Goal: Task Accomplishment & Management: Use online tool/utility

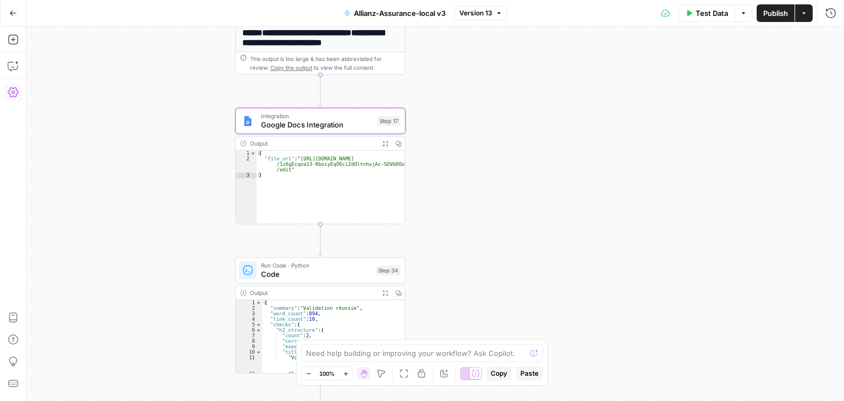
click at [688, 19] on button "Test Data" at bounding box center [707, 13] width 57 height 18
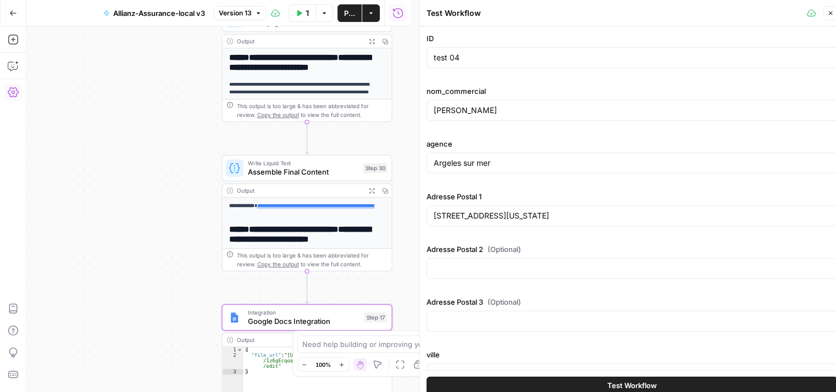
click at [831, 15] on icon "button" at bounding box center [830, 13] width 7 height 7
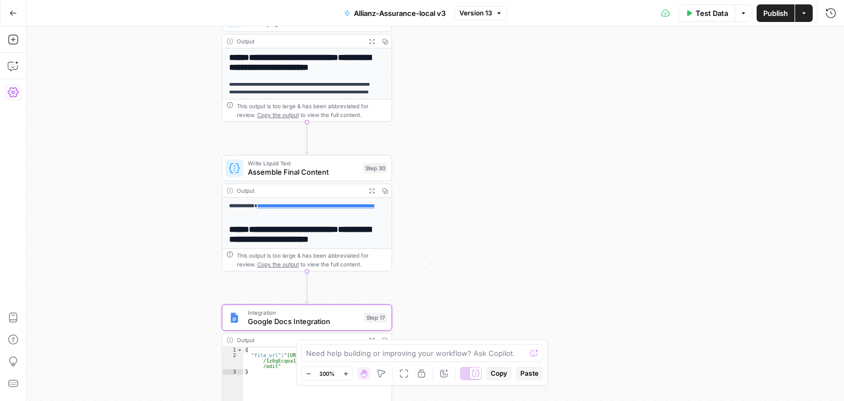
click at [767, 182] on div "**********" at bounding box center [435, 213] width 818 height 375
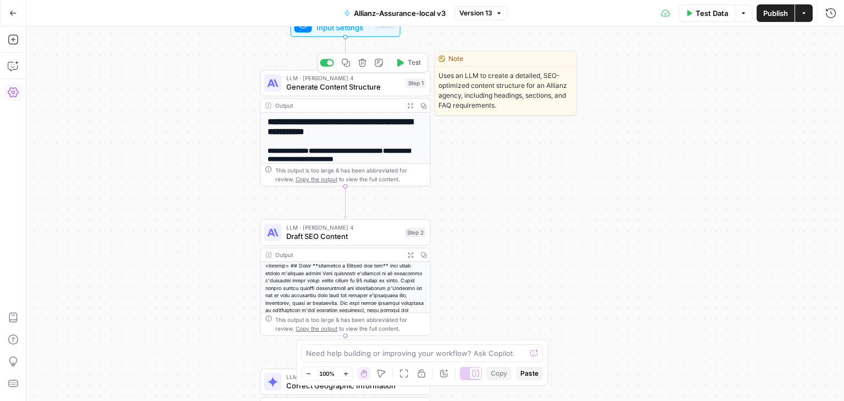
click at [331, 87] on span "Generate Content Structure" at bounding box center [343, 86] width 115 height 11
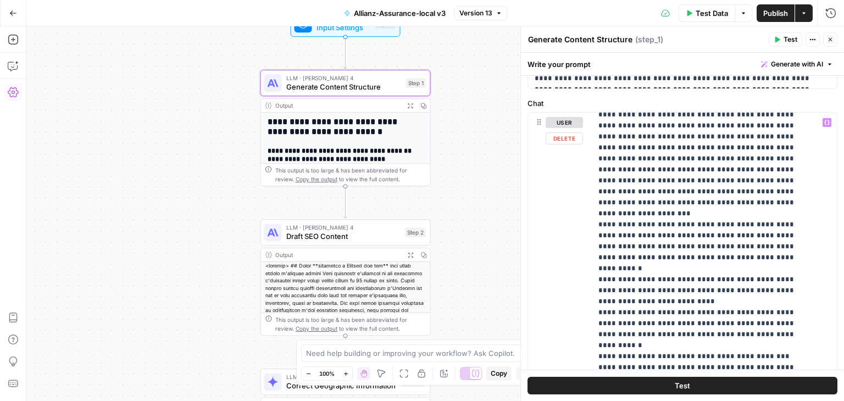
scroll to position [879, 0]
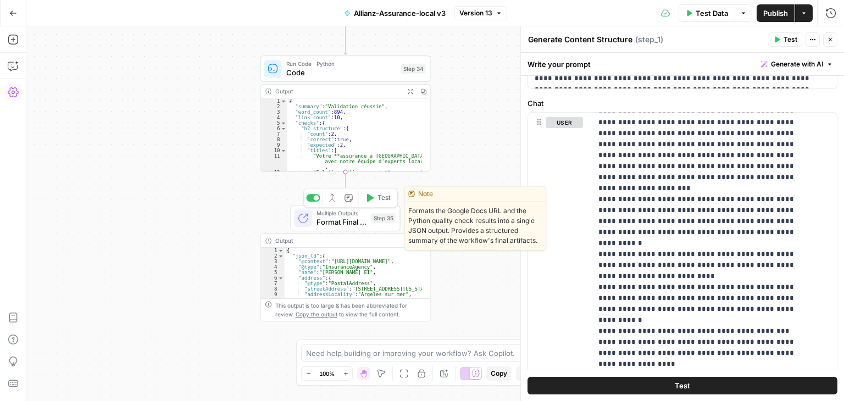
click at [325, 219] on span "Format Final Output" at bounding box center [341, 221] width 51 height 11
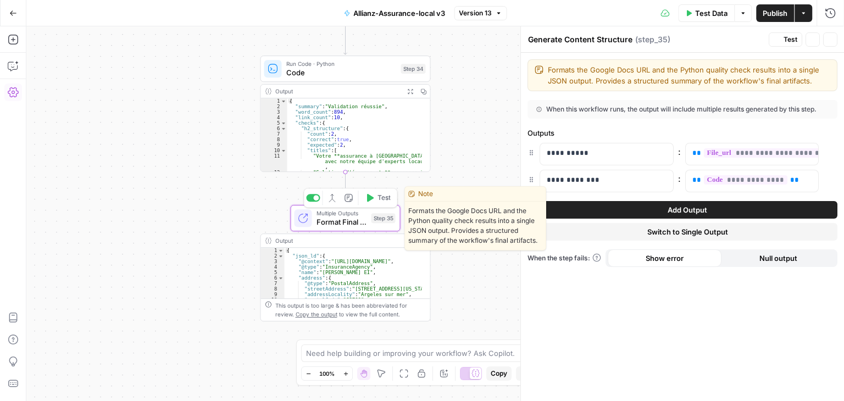
type textarea "Format Final Output"
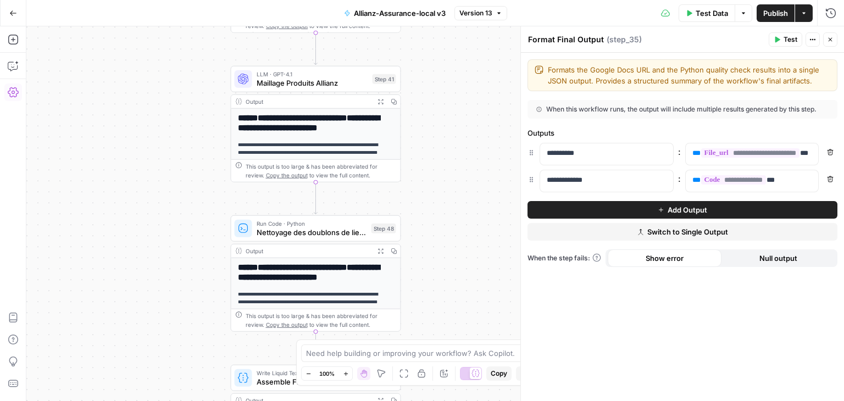
click at [714, 232] on span "Switch to Single Output" at bounding box center [687, 231] width 81 height 11
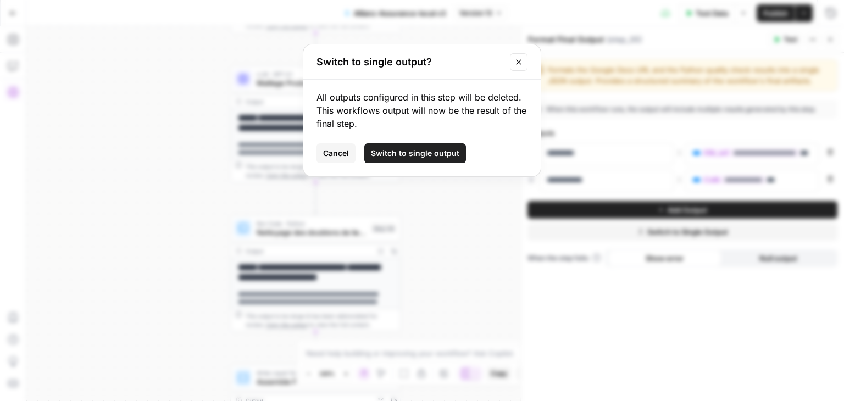
click at [321, 156] on button "Cancel" at bounding box center [335, 153] width 39 height 20
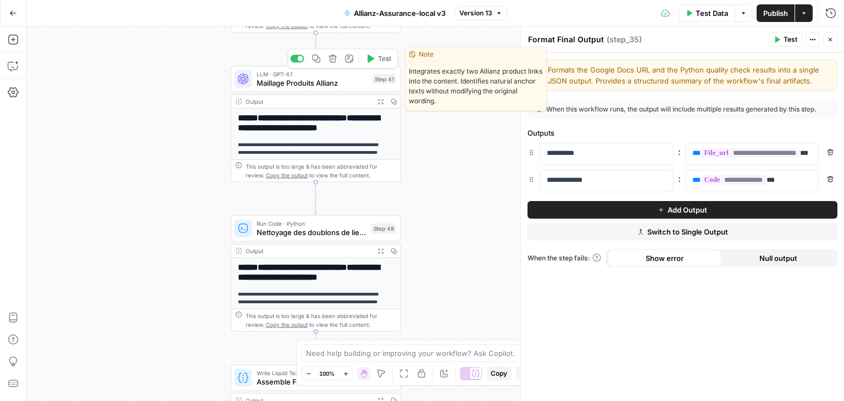
click at [336, 87] on span "Maillage Produits Allianz" at bounding box center [313, 82] width 112 height 11
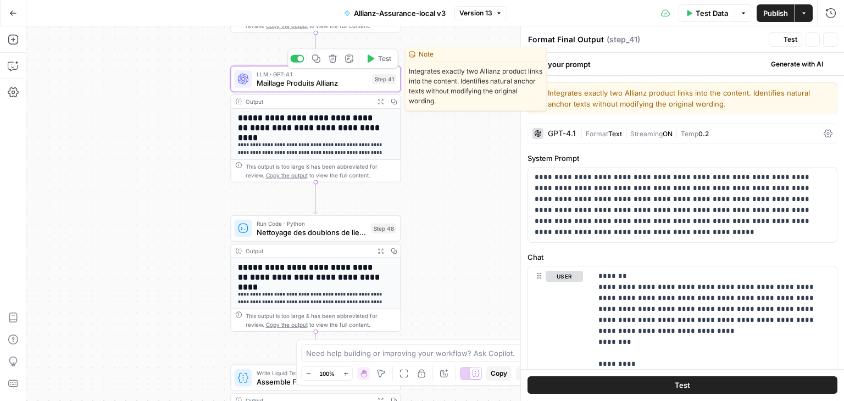
type textarea "Maillage Produits Allianz"
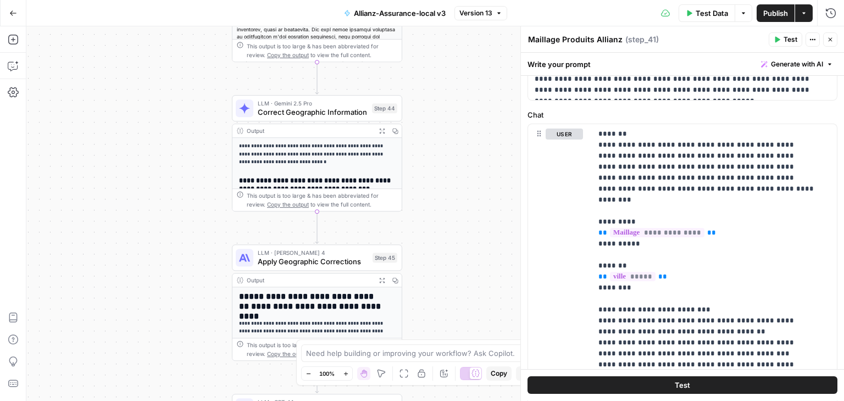
scroll to position [132, 0]
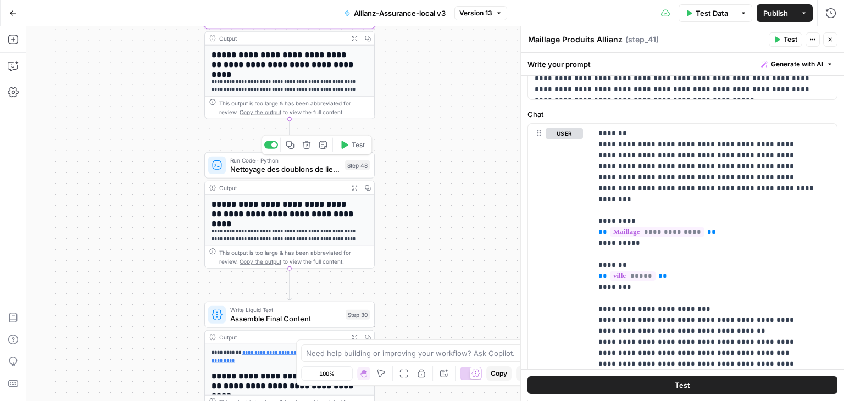
click at [246, 173] on span "Nettoyage des doublons de liens" at bounding box center [285, 169] width 110 height 11
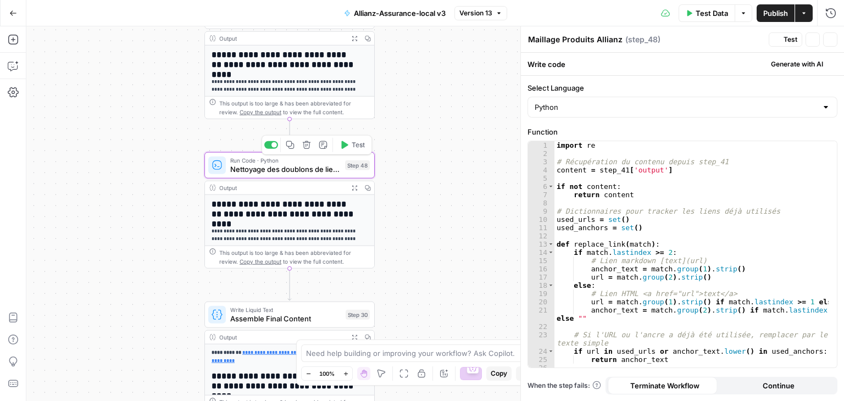
type textarea "Nettoyage des doublons de liens"
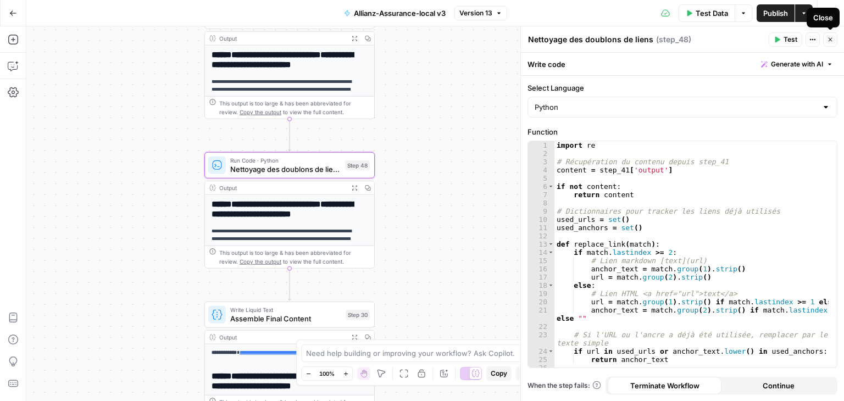
click at [830, 41] on icon "button" at bounding box center [830, 39] width 7 height 7
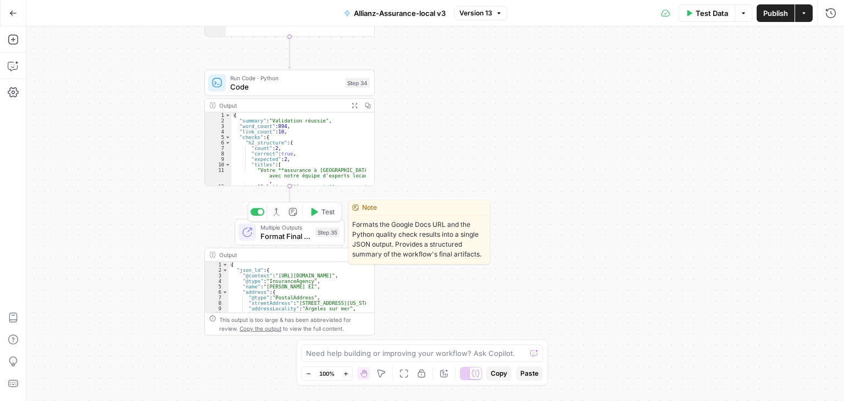
click at [264, 241] on span "Format Final Output" at bounding box center [285, 236] width 51 height 11
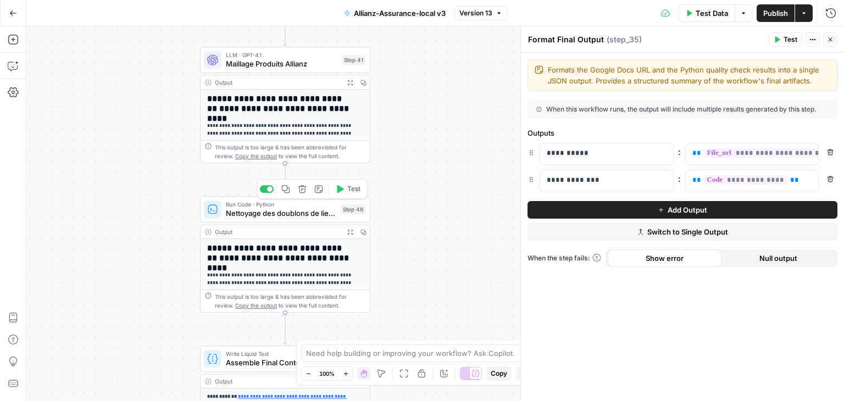
click at [244, 219] on div "Run Code · Python Nettoyage des doublons de liens Step 48 Copy step Delete step…" at bounding box center [285, 209] width 170 height 26
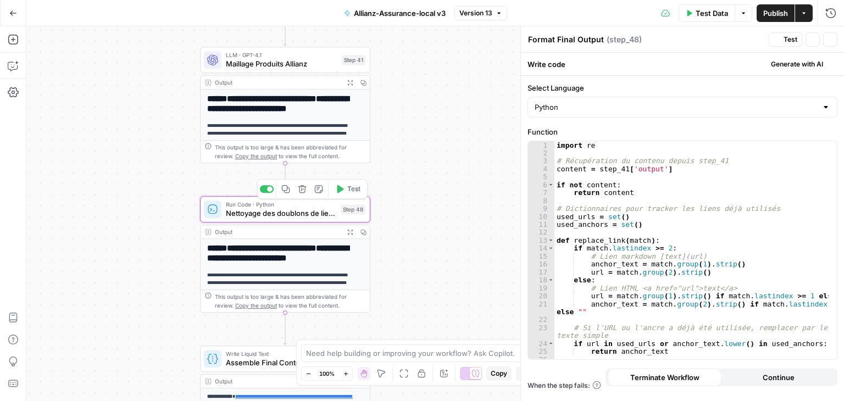
type textarea "Nettoyage des doublons de liens"
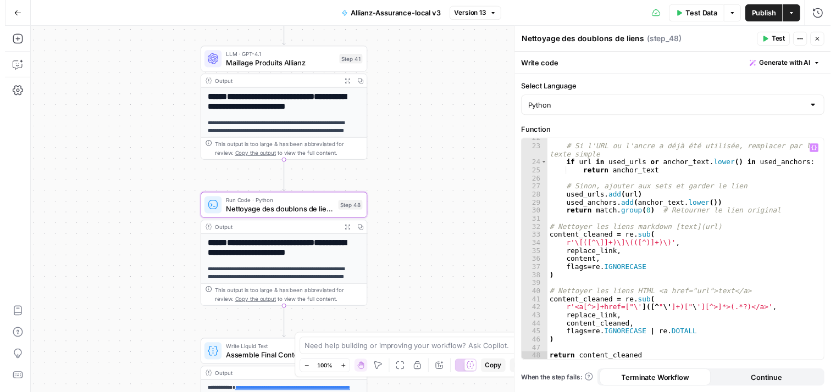
scroll to position [186, 0]
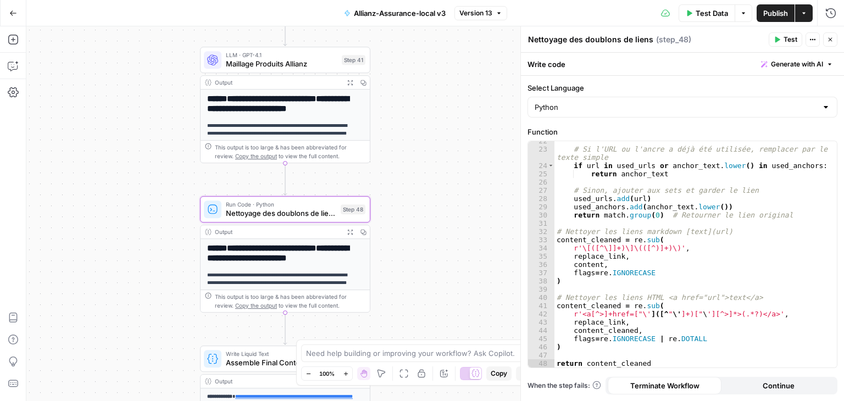
click at [782, 40] on button "Test" at bounding box center [786, 39] width 34 height 14
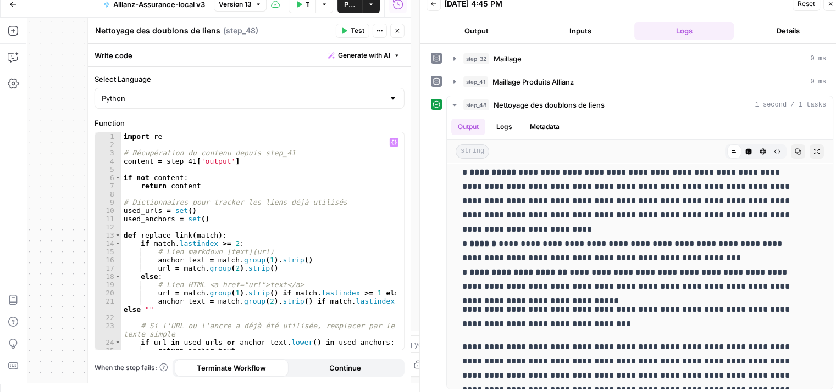
click at [281, 242] on div "import re # Récupération du contenu depuis step_41 content = step_41 [ 'output'…" at bounding box center [258, 249] width 275 height 235
type textarea "**********"
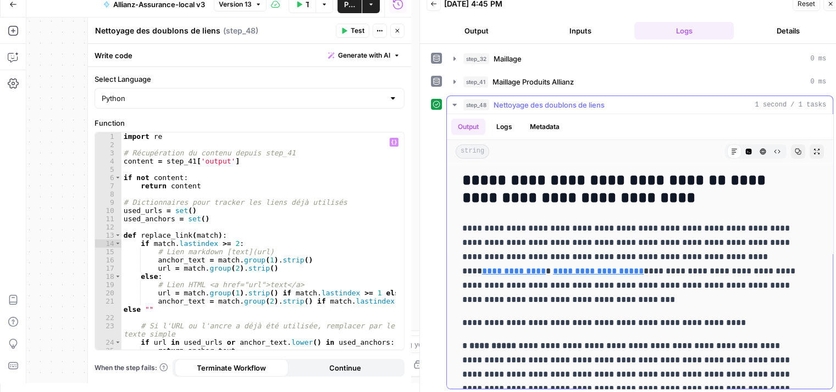
click at [739, 233] on p "**********" at bounding box center [631, 264] width 338 height 86
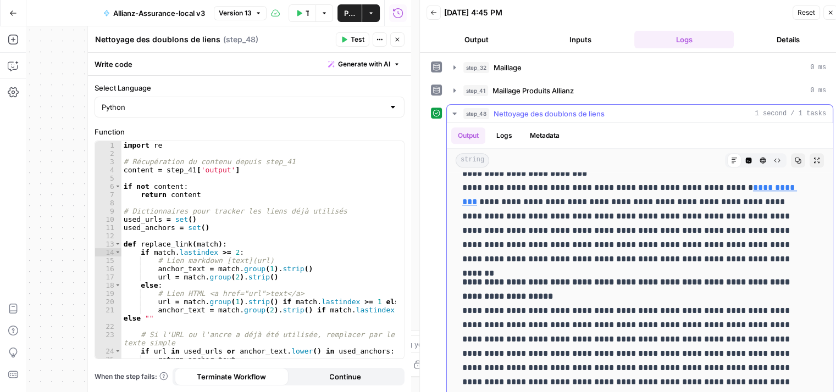
scroll to position [9, 0]
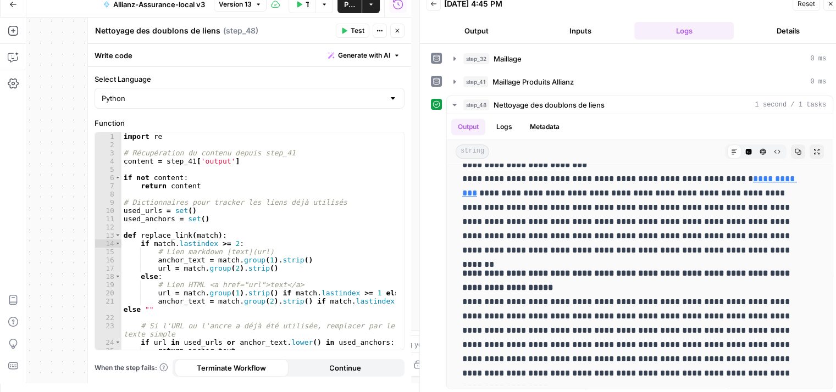
click at [829, 8] on button "Close" at bounding box center [830, 4] width 14 height 14
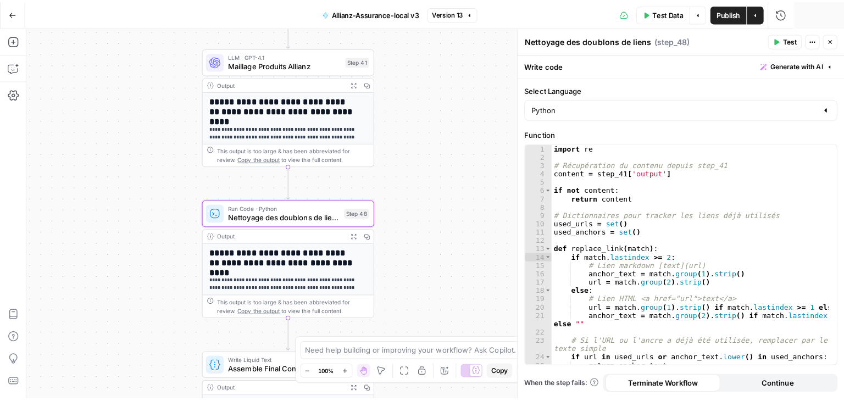
scroll to position [0, 0]
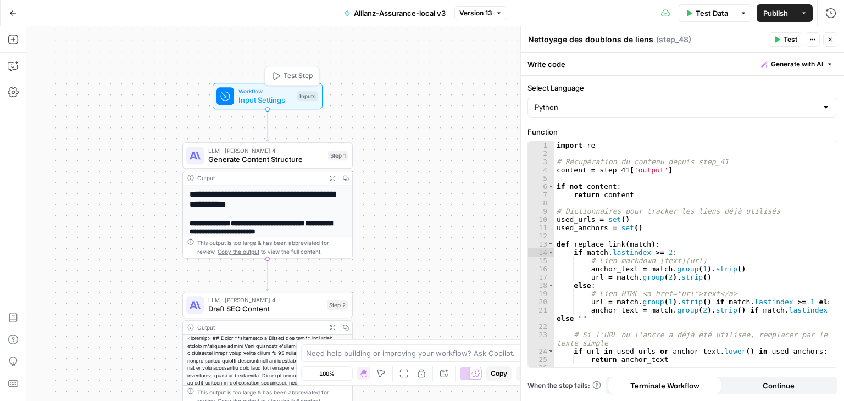
click at [241, 99] on span "Input Settings" at bounding box center [265, 99] width 54 height 11
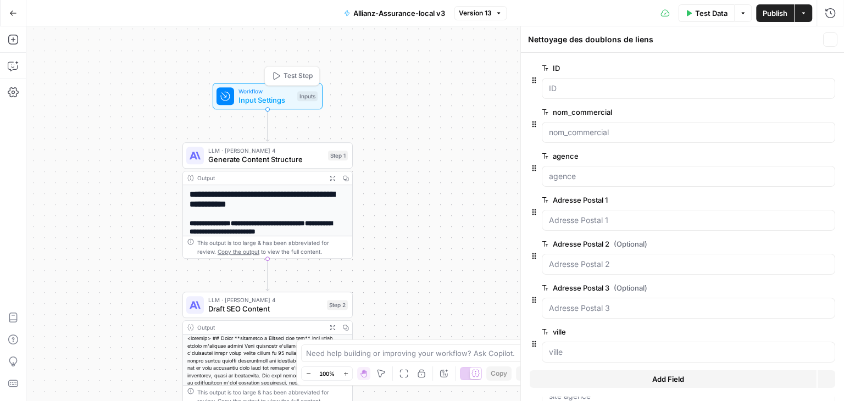
type textarea "Inputs"
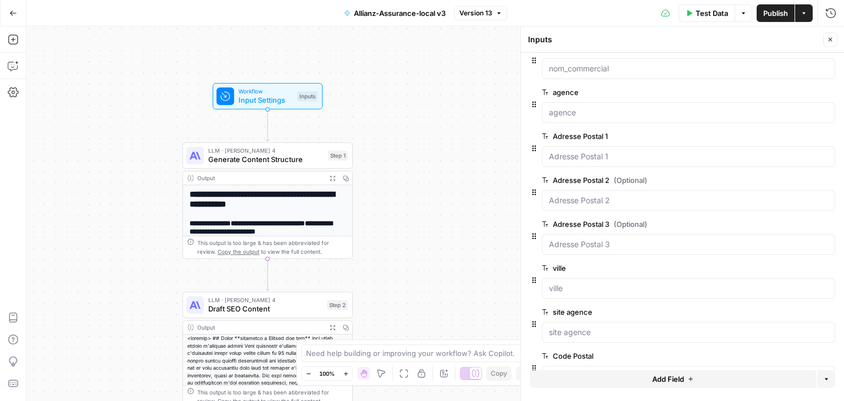
scroll to position [94, 0]
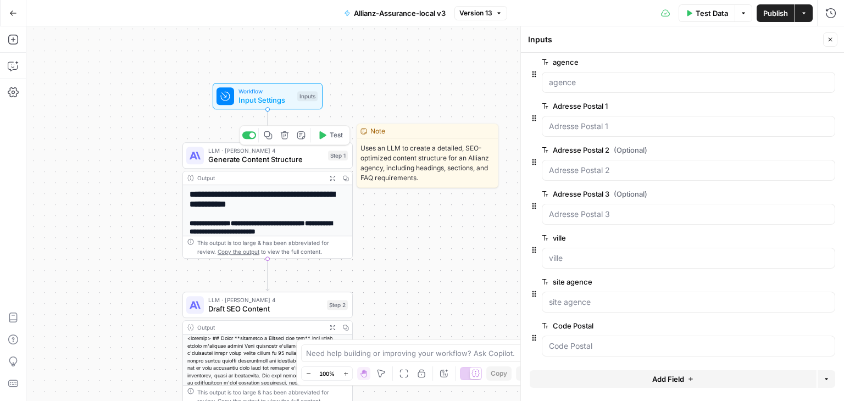
click at [230, 163] on span "Generate Content Structure" at bounding box center [265, 159] width 115 height 11
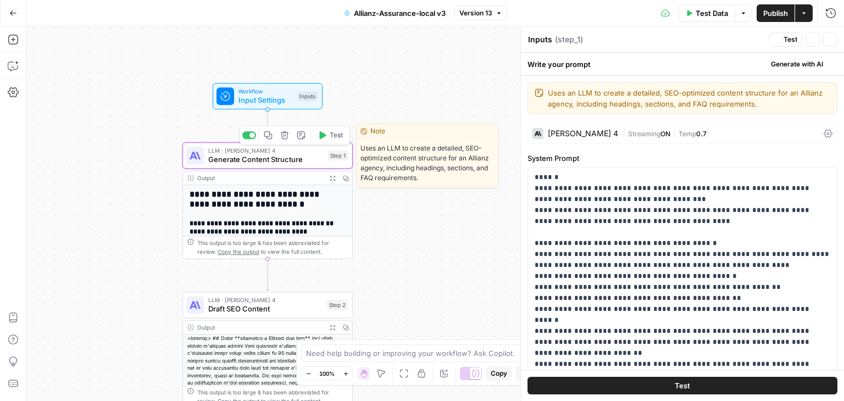
type textarea "Generate Content Structure"
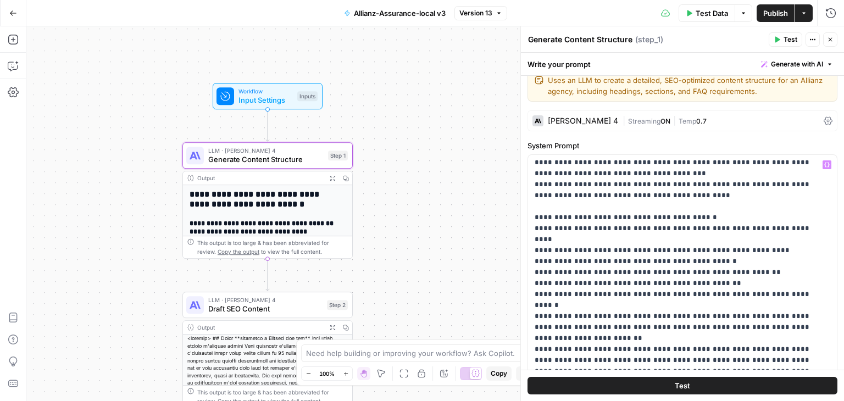
scroll to position [0, 0]
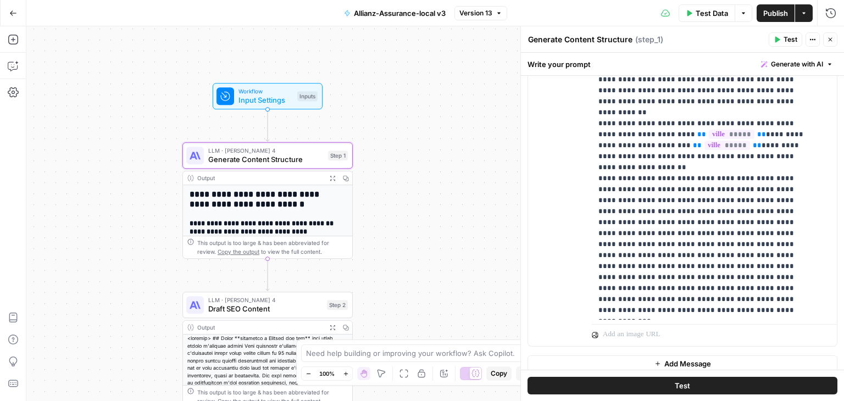
scroll to position [775, 0]
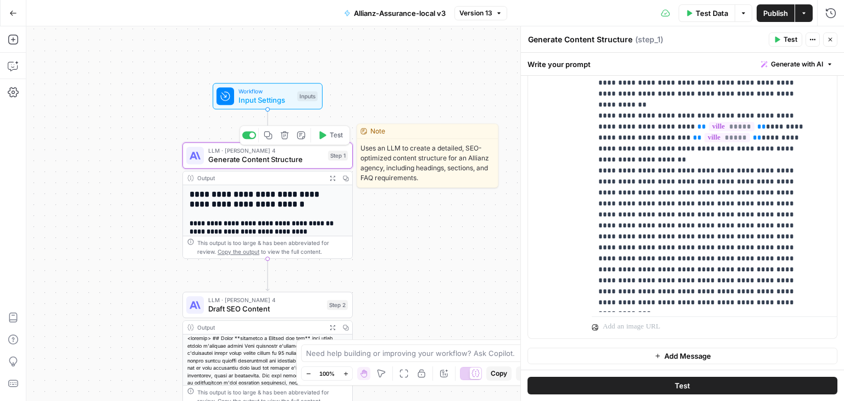
click at [226, 154] on span "Generate Content Structure" at bounding box center [265, 159] width 115 height 11
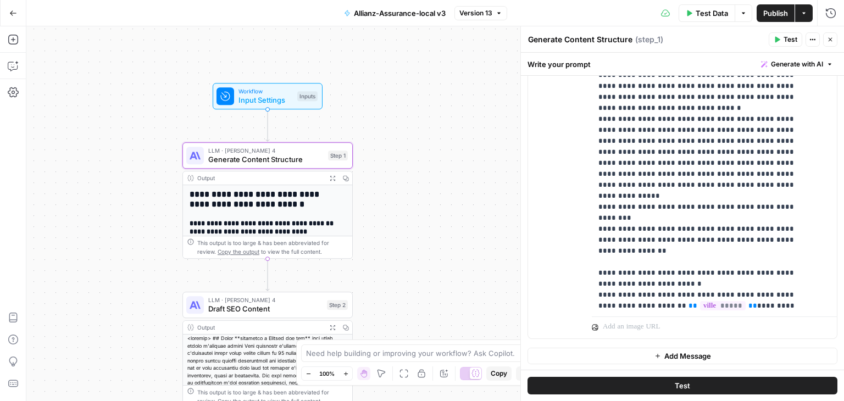
scroll to position [163, 0]
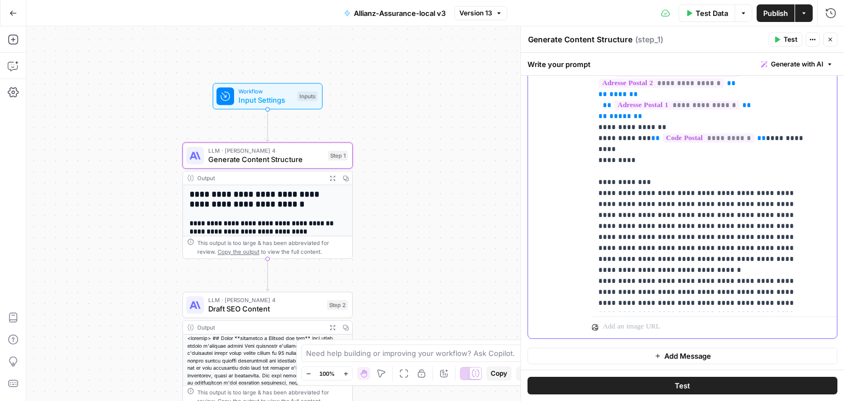
scroll to position [0, 0]
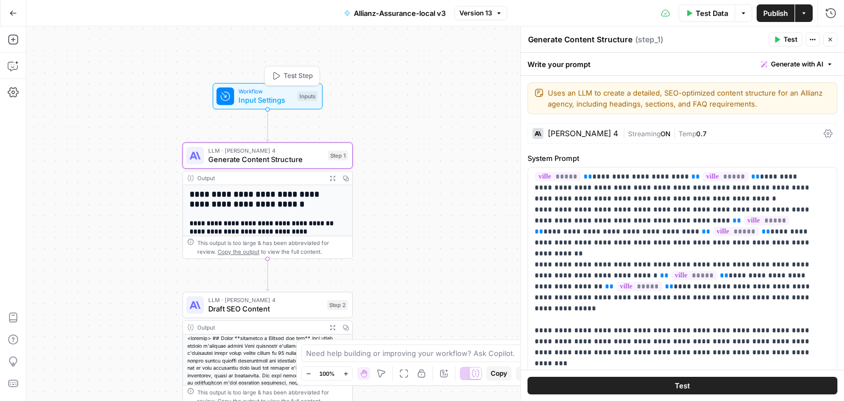
click at [257, 95] on span "Input Settings" at bounding box center [265, 99] width 54 height 11
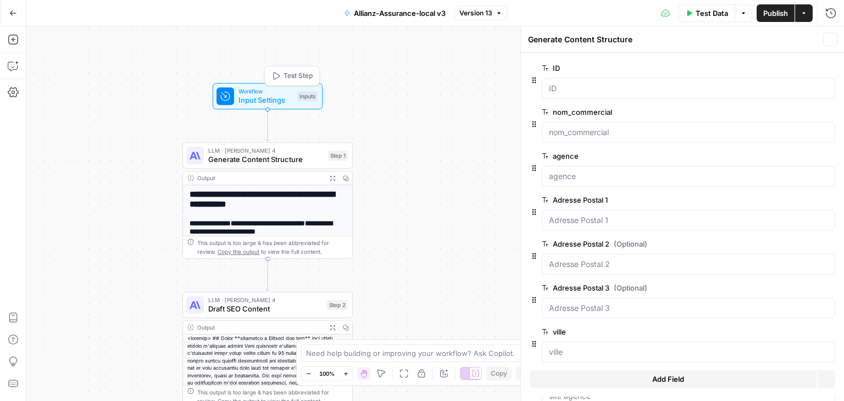
type textarea "Inputs"
click at [614, 110] on label "nom_commercial" at bounding box center [657, 112] width 231 height 11
click at [614, 127] on input "nom_commercial" at bounding box center [688, 132] width 279 height 11
click at [614, 110] on label "nom_commercial" at bounding box center [657, 112] width 231 height 11
click at [614, 127] on input "nom_commercial" at bounding box center [688, 132] width 279 height 11
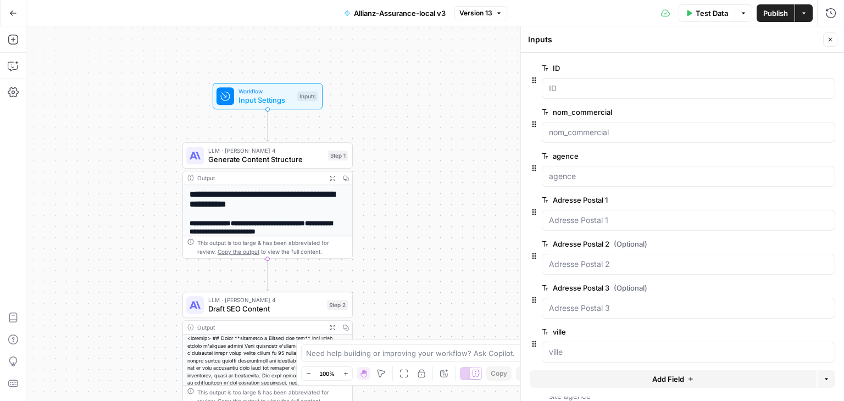
click at [614, 110] on label "nom_commercial" at bounding box center [657, 112] width 231 height 11
click at [614, 127] on input "nom_commercial" at bounding box center [688, 132] width 279 height 11
copy label "nom_commercial"
click at [598, 196] on label "Adresse Postal 1" at bounding box center [657, 199] width 231 height 11
click at [598, 215] on 1 "Adresse Postal 1" at bounding box center [688, 220] width 279 height 11
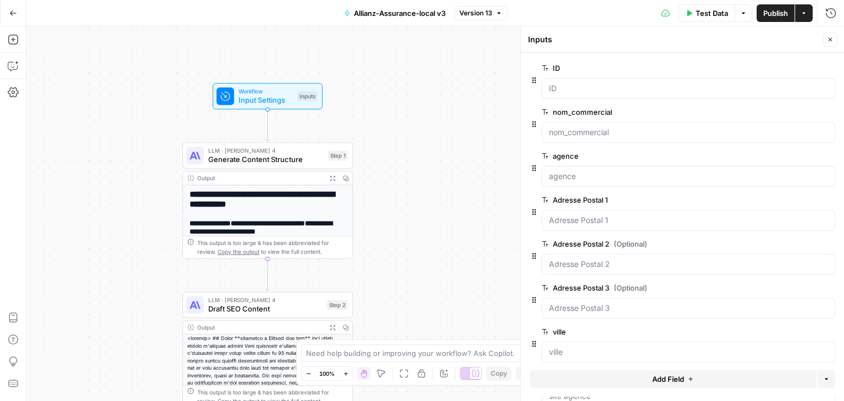
click at [598, 196] on label "Adresse Postal 1" at bounding box center [657, 199] width 231 height 11
click at [598, 215] on 1 "Adresse Postal 1" at bounding box center [688, 220] width 279 height 11
click at [598, 196] on label "Adresse Postal 1" at bounding box center [657, 199] width 231 height 11
click at [598, 215] on 1 "Adresse Postal 1" at bounding box center [688, 220] width 279 height 11
copy label "Adresse Postal 1"
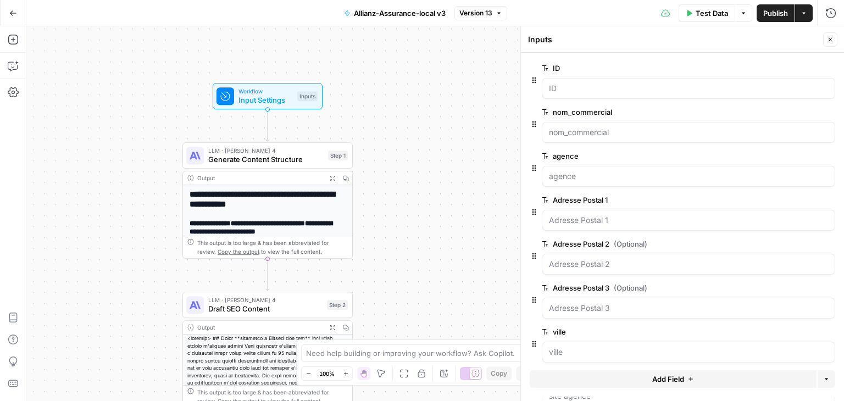
scroll to position [94, 0]
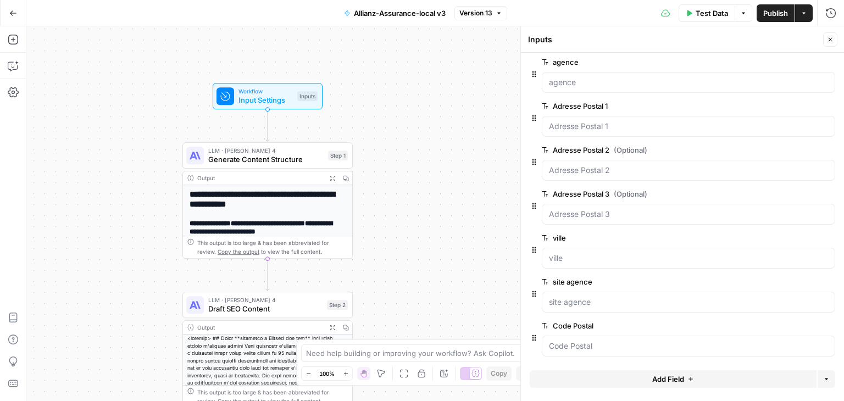
click at [588, 325] on label "Code Postal" at bounding box center [657, 325] width 231 height 11
click at [588, 341] on Postal "Code Postal" at bounding box center [688, 346] width 279 height 11
click at [588, 325] on label "Code Postal" at bounding box center [657, 325] width 231 height 11
click at [588, 341] on Postal "Code Postal" at bounding box center [688, 346] width 279 height 11
click at [588, 325] on label "Code Postal" at bounding box center [657, 325] width 231 height 11
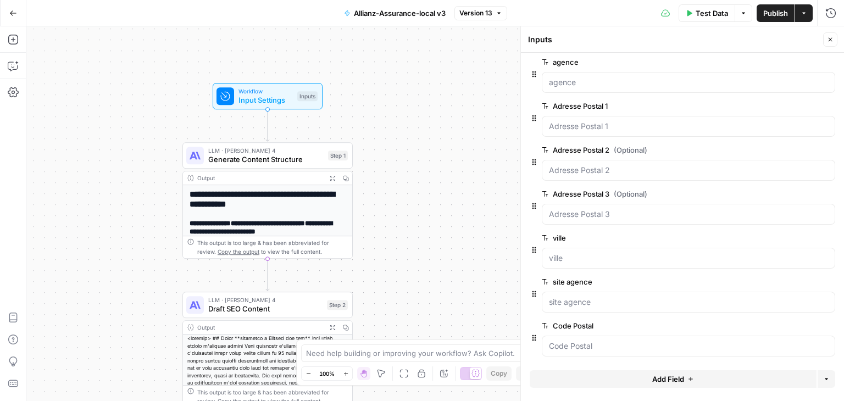
click at [588, 341] on Postal "Code Postal" at bounding box center [688, 346] width 279 height 11
copy label "Code Postal"
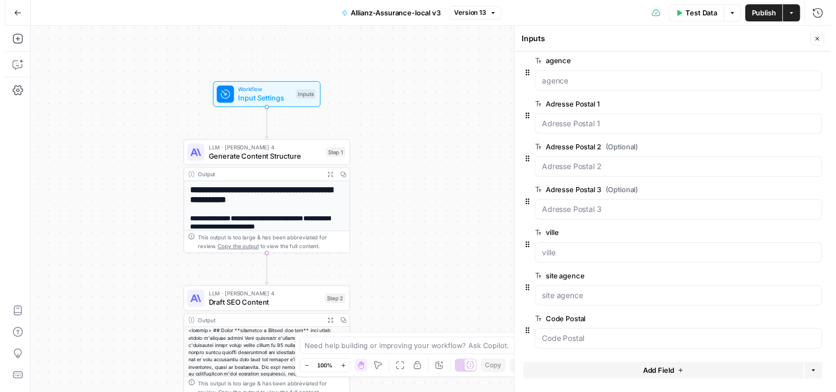
scroll to position [0, 0]
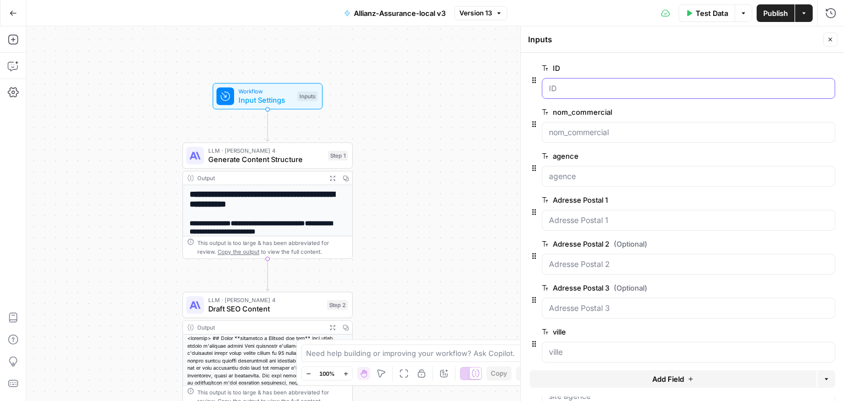
click at [581, 83] on input "ID" at bounding box center [688, 88] width 279 height 11
click at [570, 84] on input "ID" at bounding box center [688, 88] width 279 height 11
click at [703, 10] on span "Test Data" at bounding box center [712, 13] width 32 height 11
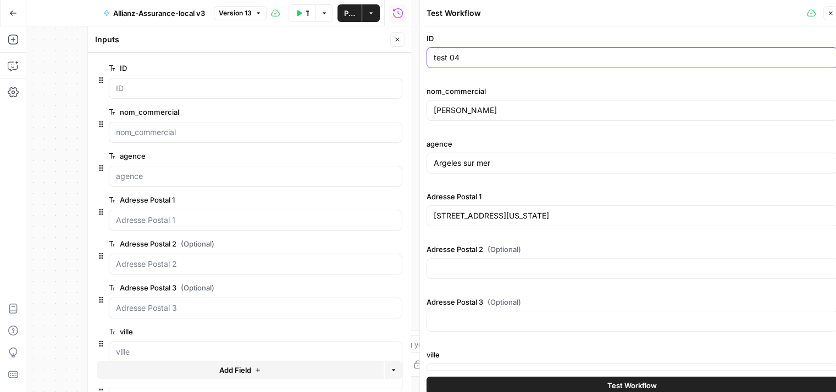
click at [461, 54] on input "test 04" at bounding box center [631, 57] width 397 height 11
click at [484, 110] on input "[PERSON_NAME]" at bounding box center [631, 110] width 397 height 11
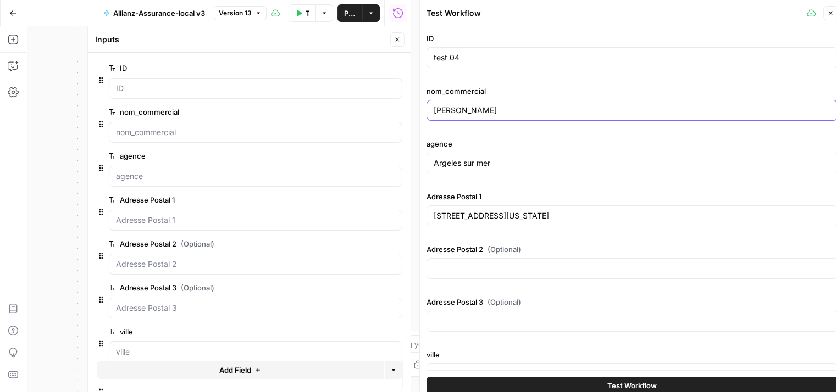
click at [484, 110] on input "[PERSON_NAME]" at bounding box center [631, 110] width 397 height 11
click at [471, 159] on input "Argeles sur mer" at bounding box center [631, 163] width 397 height 11
click at [485, 223] on div "30 chemin de palau" at bounding box center [631, 215] width 411 height 21
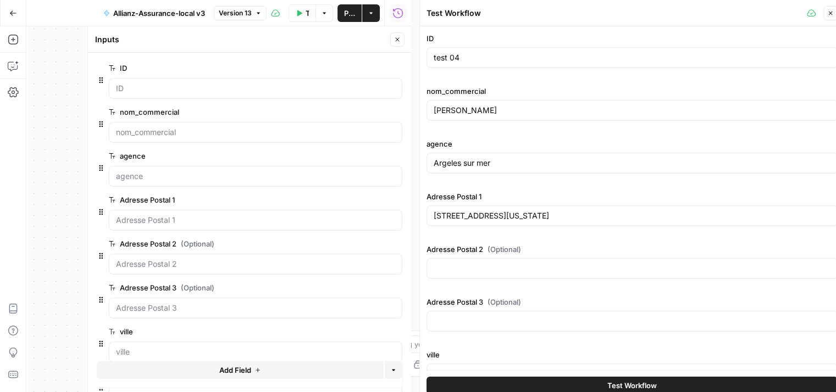
click at [485, 223] on div "30 chemin de palau" at bounding box center [631, 215] width 411 height 21
click at [494, 223] on div "30 chemin de palau" at bounding box center [631, 215] width 411 height 21
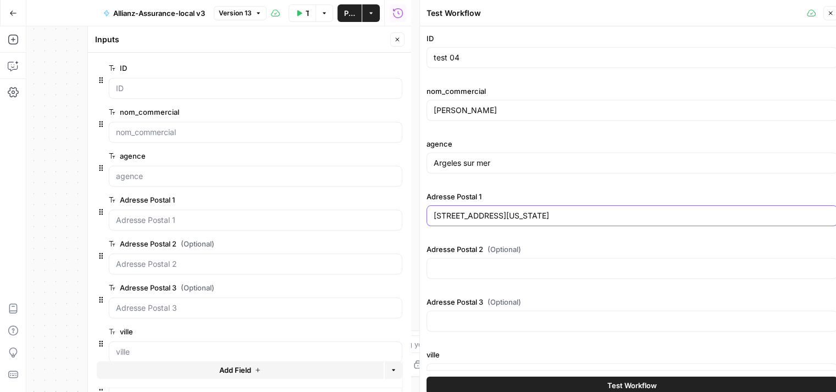
click at [489, 215] on input "30 chemin de palau" at bounding box center [631, 215] width 397 height 11
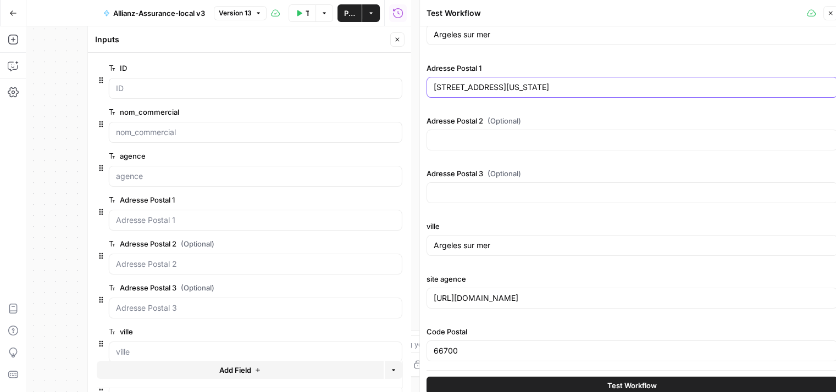
scroll to position [9, 0]
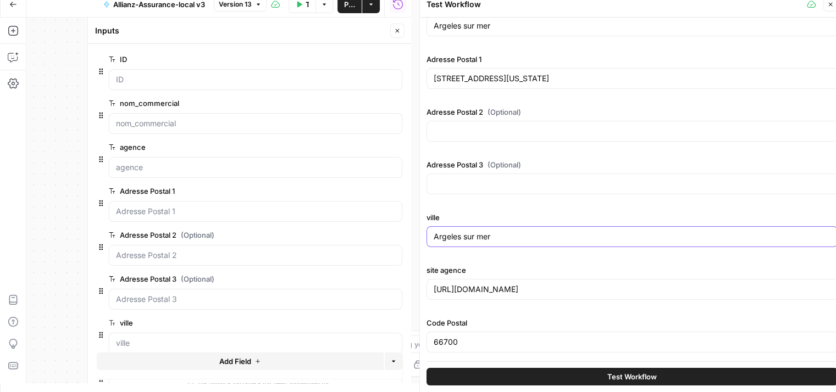
click at [467, 238] on input "Argeles sur mer" at bounding box center [631, 236] width 397 height 11
click at [501, 286] on input "https://agence.allianz.fr/argeles-sur-mer-66700-H96639" at bounding box center [631, 289] width 397 height 11
click at [453, 342] on input "66700" at bounding box center [631, 342] width 397 height 11
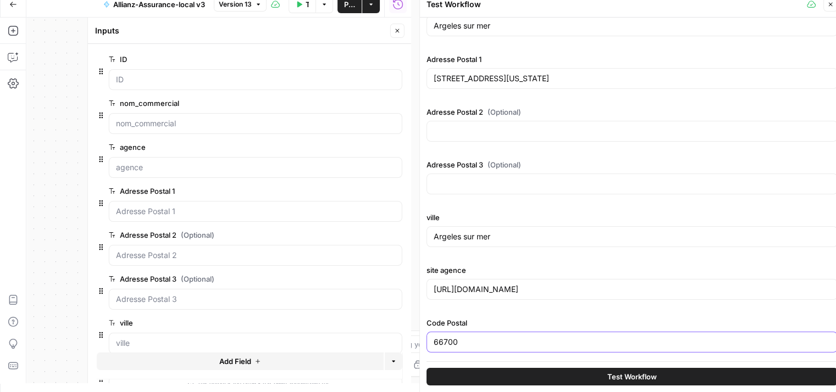
click at [453, 342] on input "66700" at bounding box center [631, 342] width 397 height 11
click at [403, 26] on button "Close" at bounding box center [397, 31] width 14 height 14
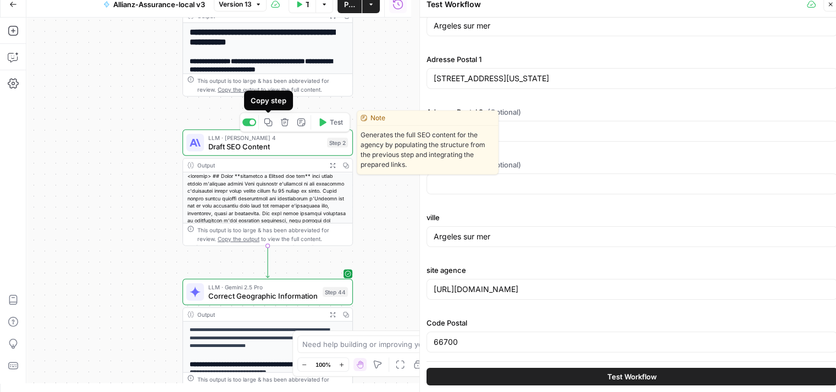
click at [266, 123] on icon "button" at bounding box center [268, 122] width 9 height 9
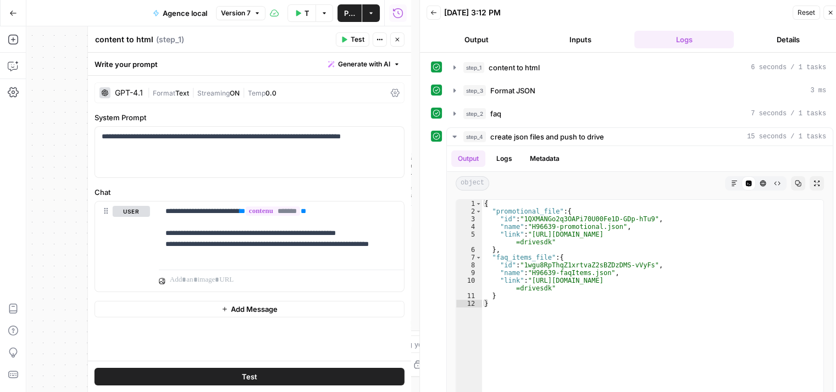
click at [294, 10] on icon "button" at bounding box center [297, 13] width 7 height 7
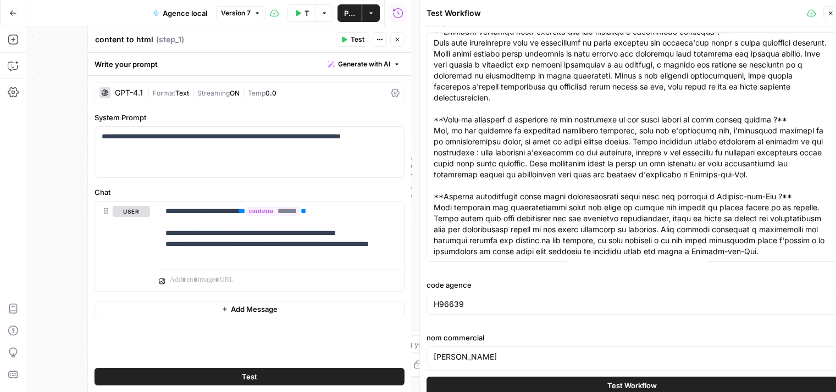
scroll to position [22, 0]
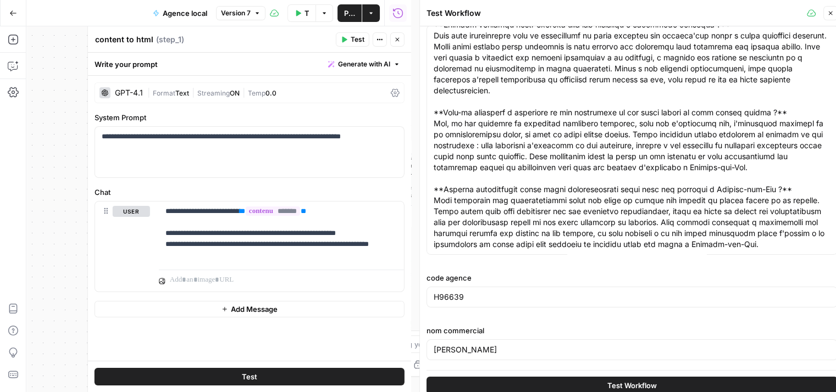
click at [398, 45] on button "Close" at bounding box center [397, 39] width 14 height 14
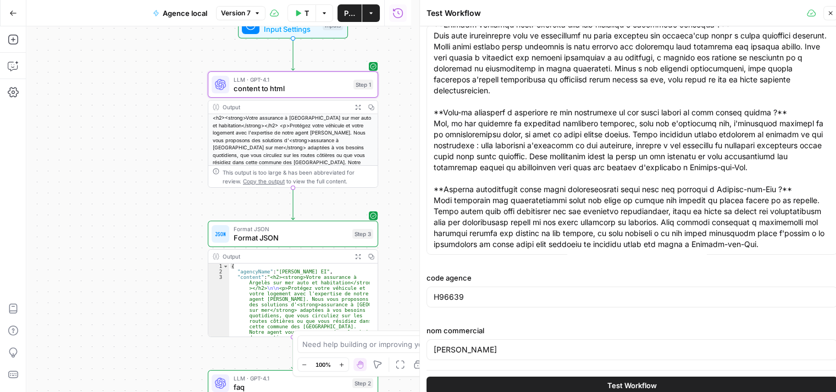
drag, startPoint x: 147, startPoint y: 175, endPoint x: 74, endPoint y: 90, distance: 112.2
click at [74, 90] on div "Workflow Input Settings Inputs LLM · GPT-4.1 content to html Step 1 Output Expa…" at bounding box center [218, 209] width 385 height 366
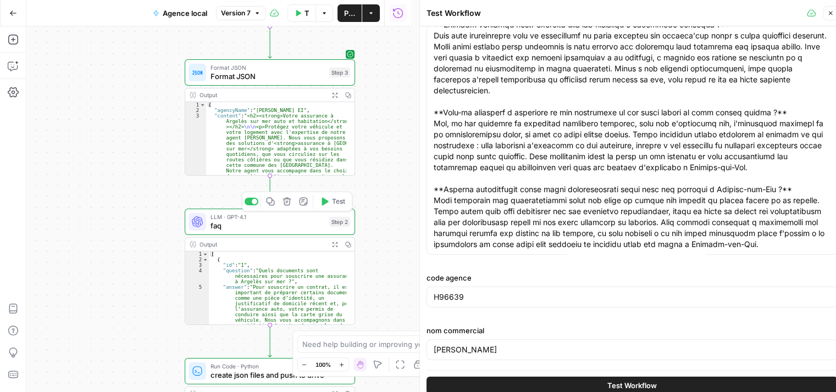
click at [240, 230] on span "faq" at bounding box center [267, 225] width 114 height 11
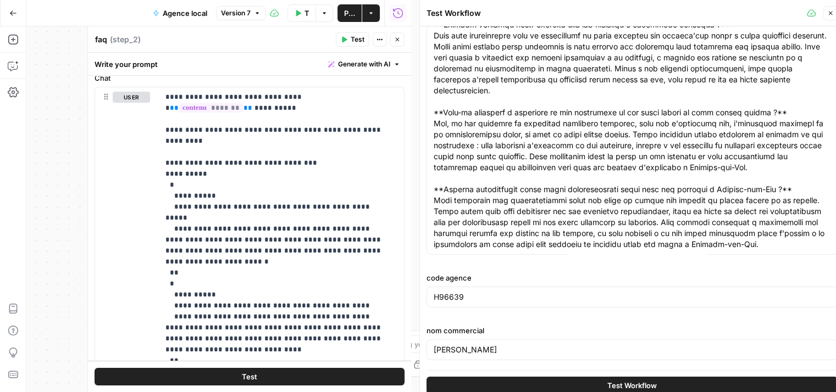
scroll to position [648, 0]
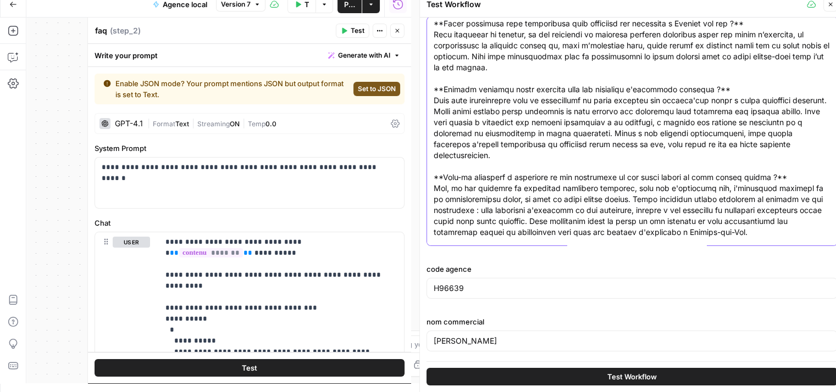
scroll to position [670, 0]
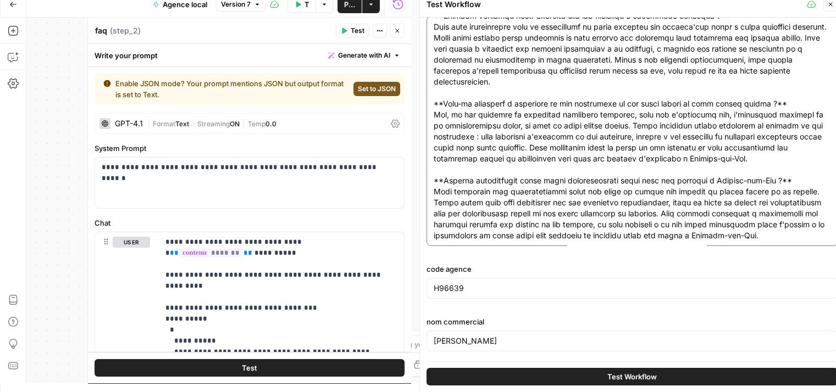
paste textarea "Comment nos solutions d'assurance prennent-elles en compte les risques naturels…"
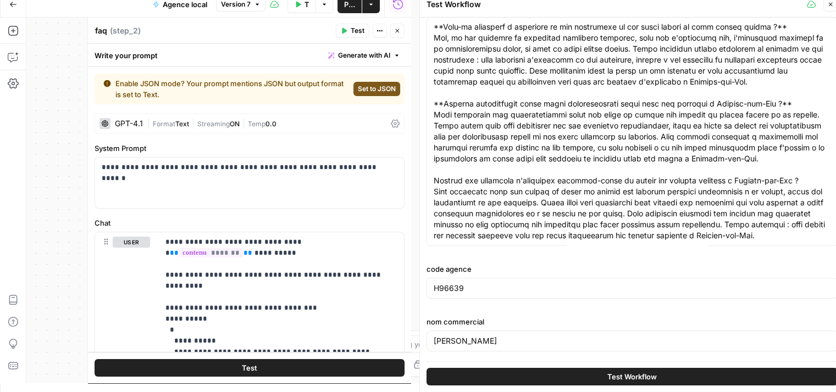
scroll to position [0, 0]
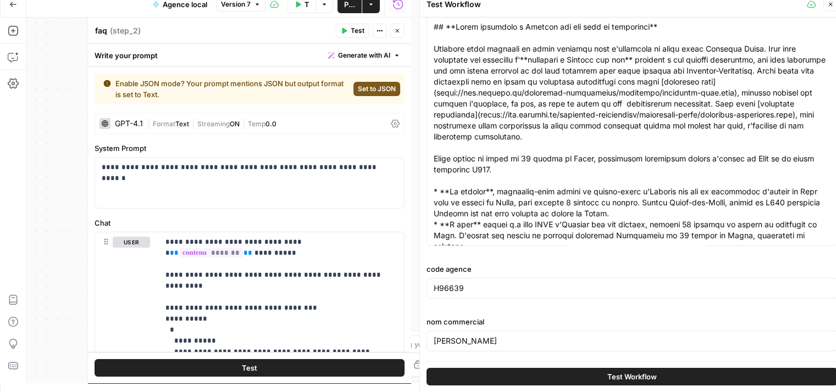
click at [431, 187] on div at bounding box center [631, 131] width 411 height 230
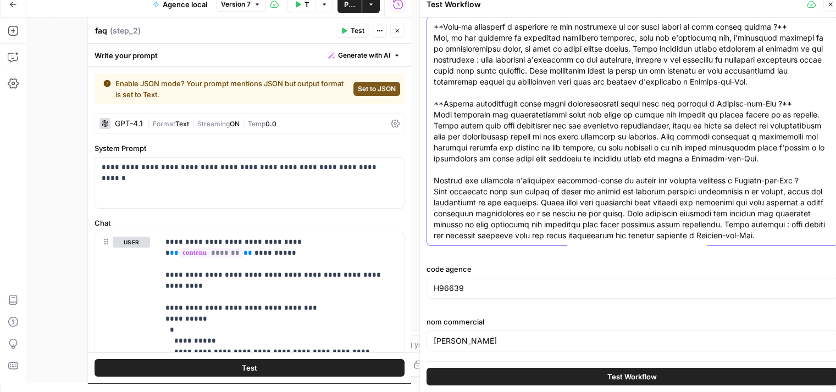
scroll to position [736, 0]
type textarea "## **Lorem ipsumdolo s Ametcon adi eli sedd ei temporinci** Utlabore etdol magn…"
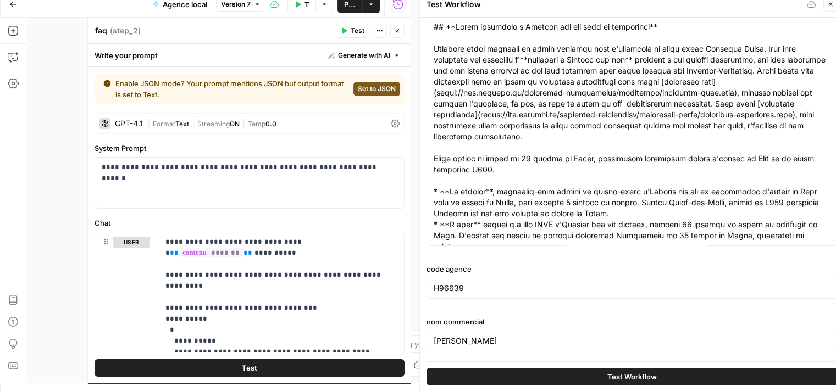
click at [651, 374] on span "Test Workflow" at bounding box center [631, 376] width 49 height 11
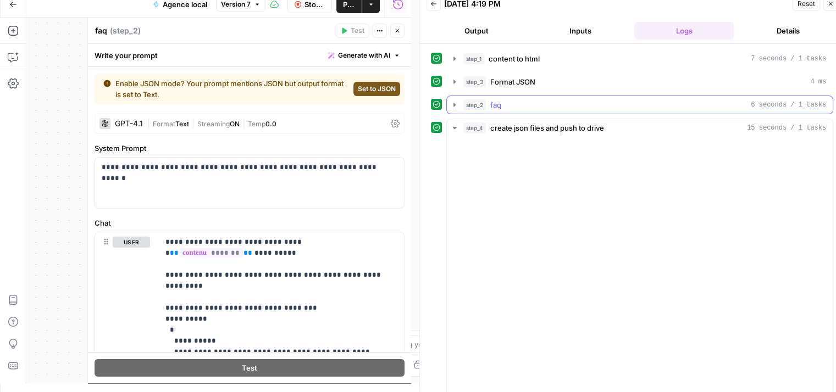
scroll to position [9, 0]
click at [451, 105] on icon "button" at bounding box center [454, 105] width 9 height 9
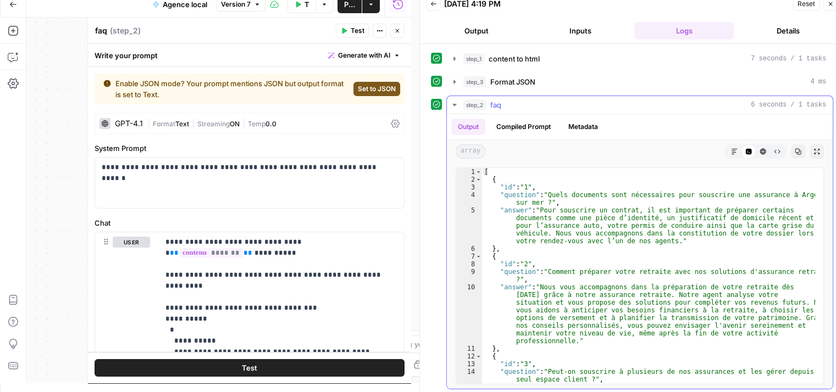
click at [451, 105] on icon "button" at bounding box center [454, 105] width 9 height 9
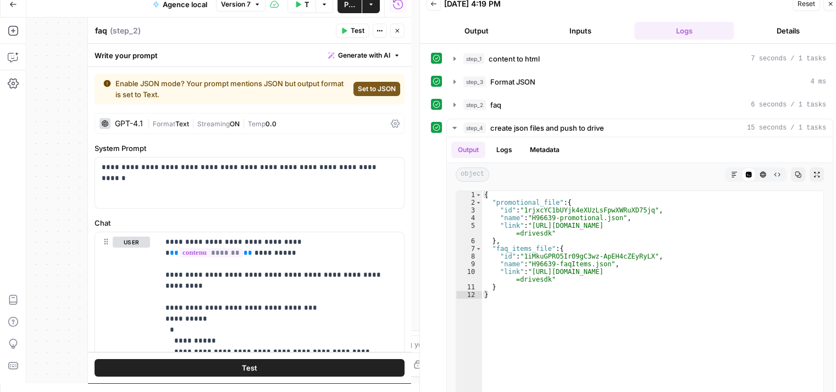
click at [396, 35] on button "Close" at bounding box center [397, 31] width 14 height 14
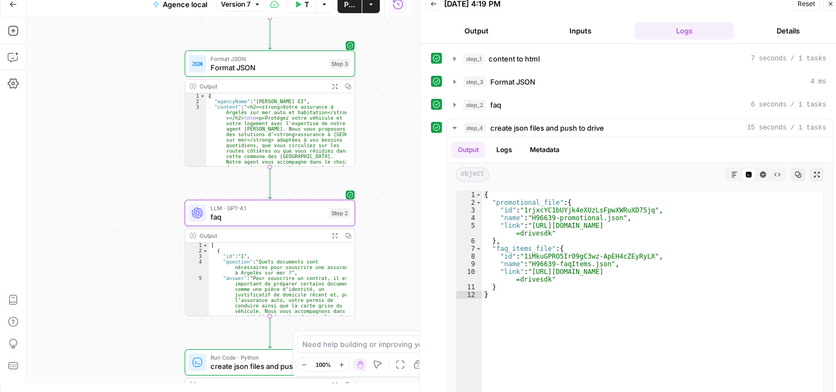
click at [346, 7] on span "Publish" at bounding box center [349, 4] width 11 height 11
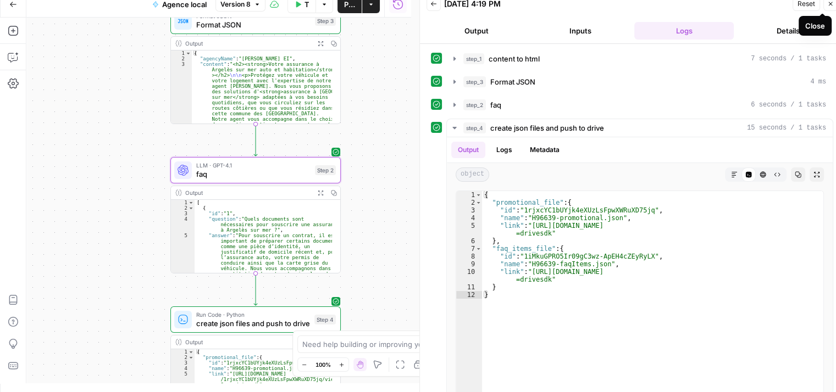
click at [831, 3] on icon "button" at bounding box center [830, 4] width 4 height 4
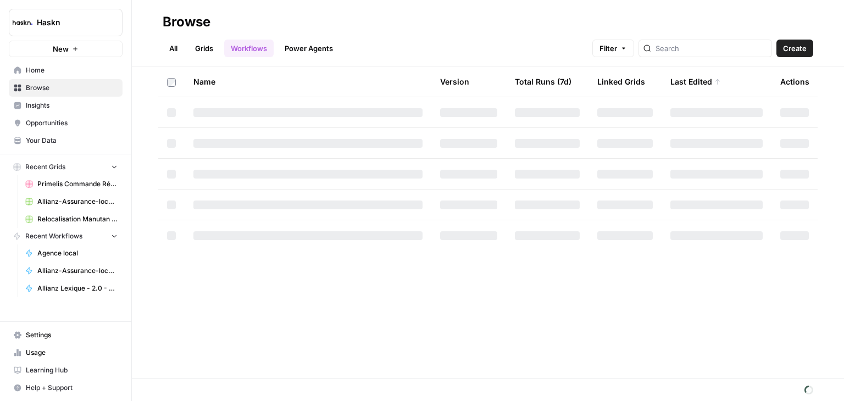
click at [789, 51] on span "Create" at bounding box center [795, 48] width 24 height 11
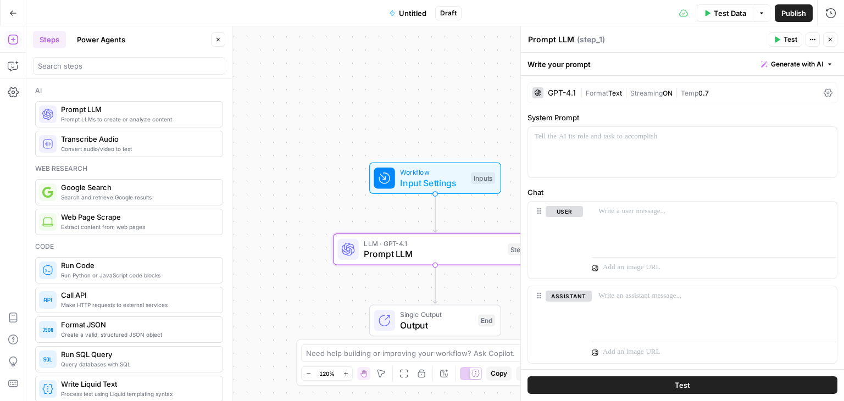
click at [824, 94] on icon at bounding box center [828, 92] width 9 height 9
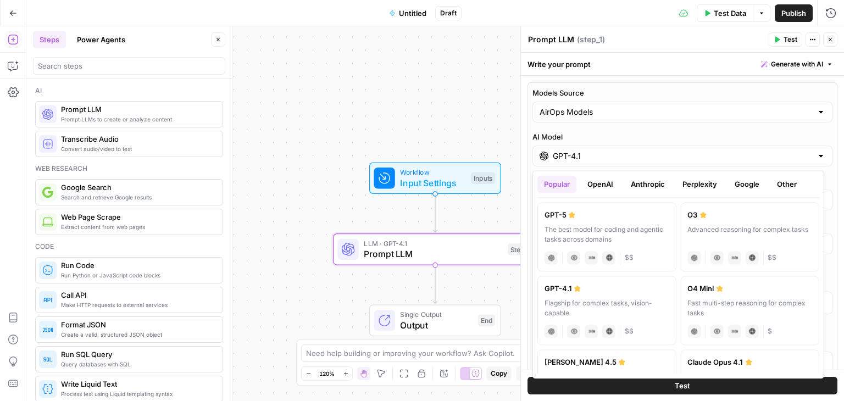
click at [606, 160] on input "GPT-4.1" at bounding box center [682, 156] width 259 height 11
click at [599, 185] on button "OpenAI" at bounding box center [600, 184] width 39 height 18
click at [580, 226] on div "The best model for coding and agentic tasks across domains" at bounding box center [606, 235] width 125 height 20
type input "GPT-5"
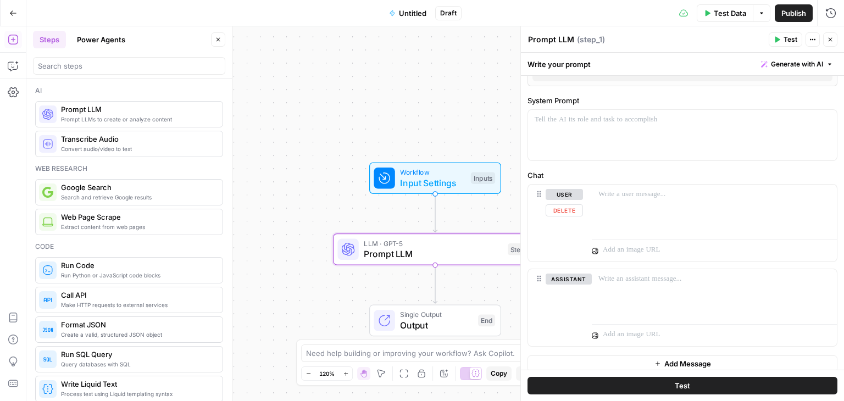
scroll to position [528, 0]
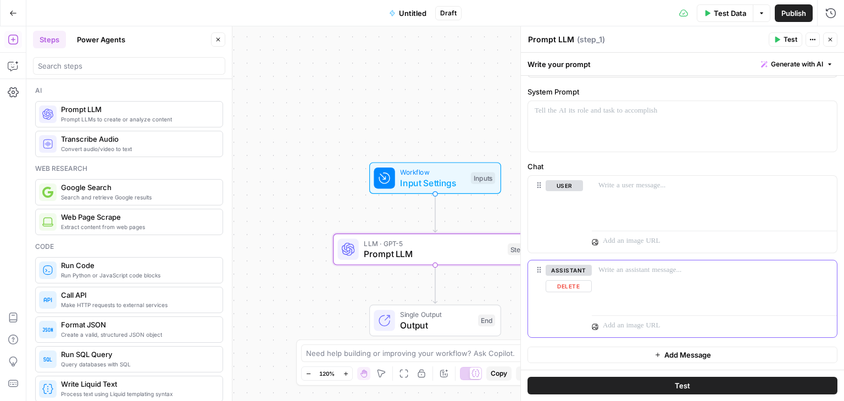
click at [572, 288] on button "Delete" at bounding box center [569, 286] width 46 height 12
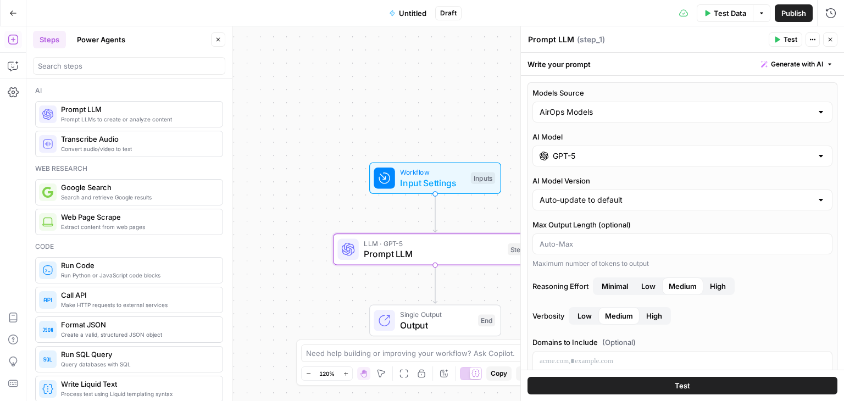
scroll to position [444, 0]
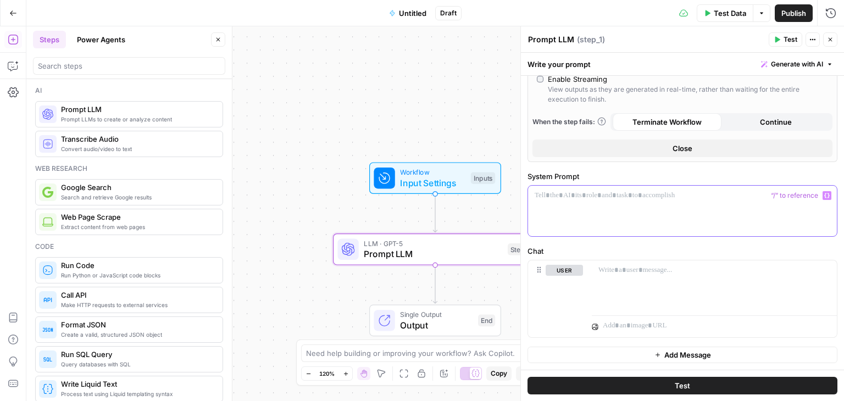
click at [596, 194] on p at bounding box center [683, 195] width 296 height 11
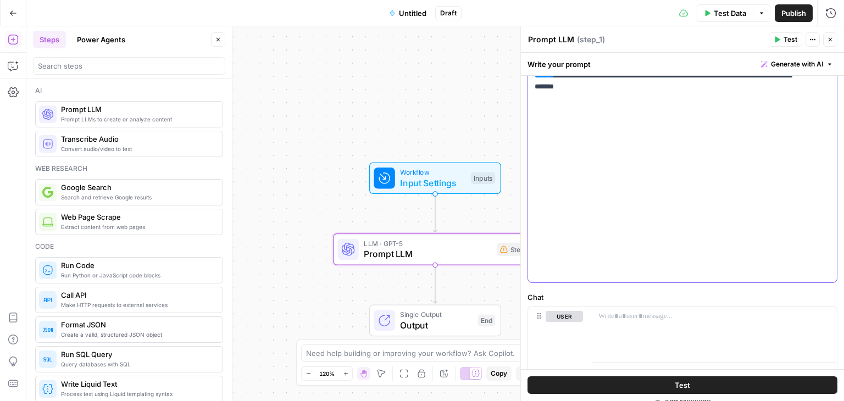
scroll to position [841, 0]
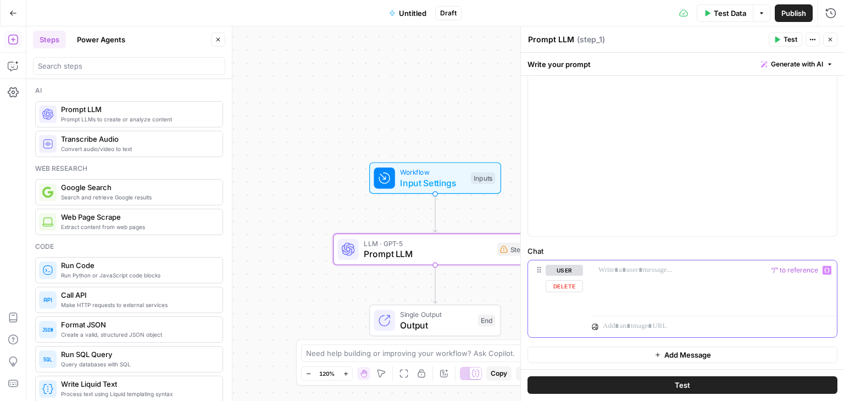
click at [627, 291] on div at bounding box center [714, 285] width 245 height 51
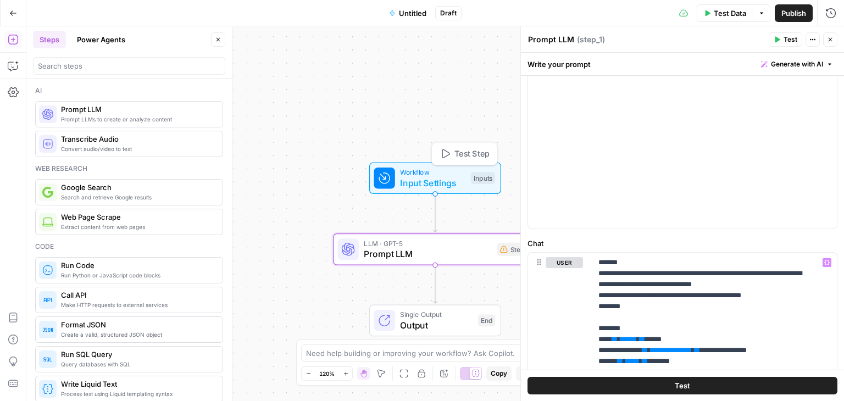
click at [427, 185] on span "Input Settings" at bounding box center [432, 182] width 65 height 13
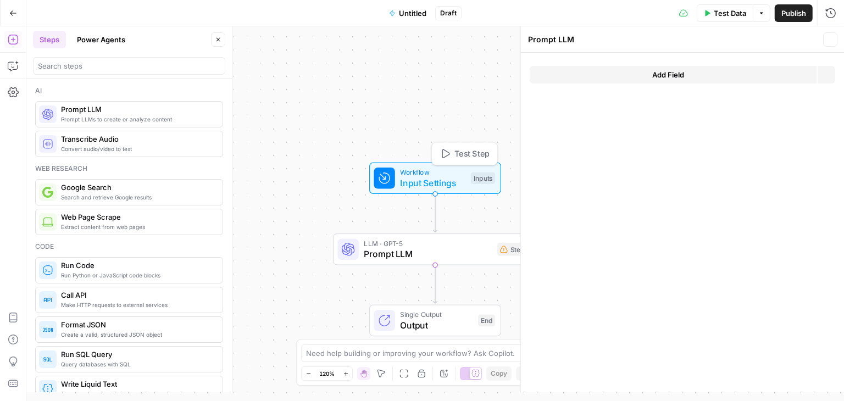
type textarea "Inputs"
click at [648, 84] on div "Add Field Options" at bounding box center [682, 79] width 305 height 26
click at [682, 77] on span "Add Field" at bounding box center [668, 74] width 32 height 11
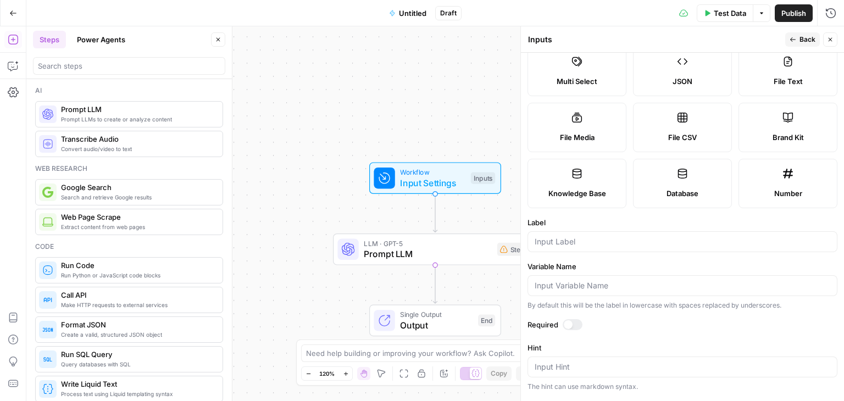
scroll to position [170, 0]
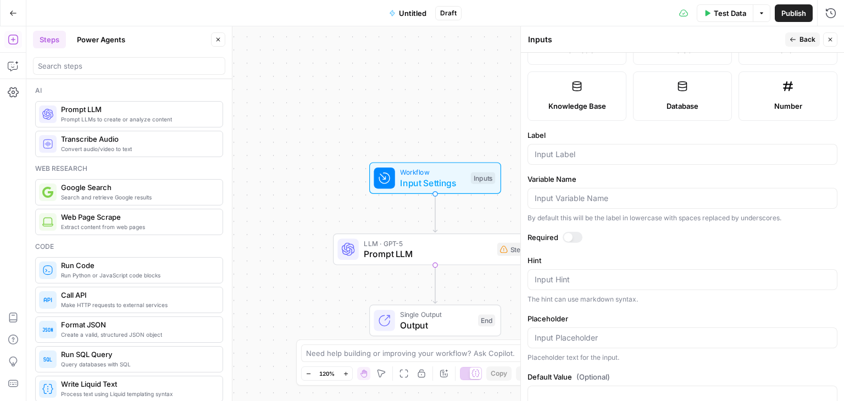
click at [568, 235] on div at bounding box center [568, 237] width 9 height 9
click at [586, 161] on div at bounding box center [682, 154] width 310 height 21
type input "ID"
click at [805, 40] on span "Back" at bounding box center [807, 40] width 16 height 10
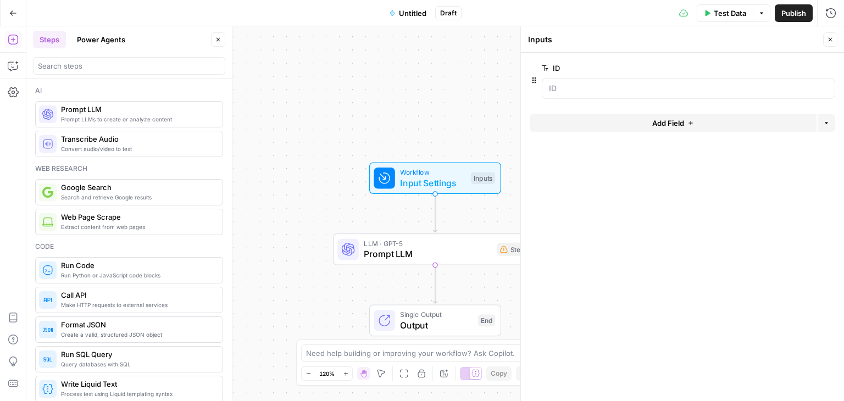
click at [645, 126] on button "Add Field" at bounding box center [673, 123] width 287 height 18
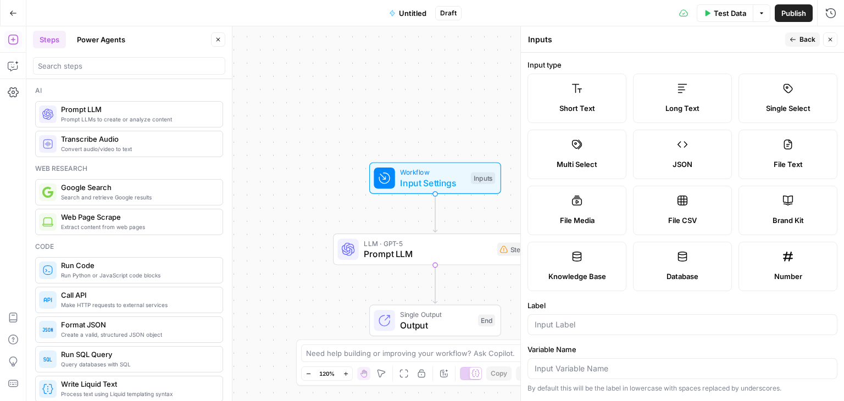
scroll to position [166, 0]
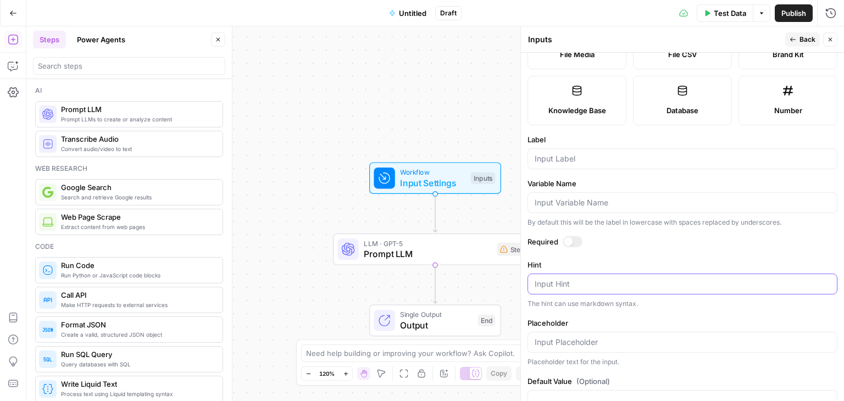
click at [575, 283] on textarea "Hint" at bounding box center [683, 284] width 296 height 11
paste textarea "nom_commercial"
type textarea "nom_commercial"
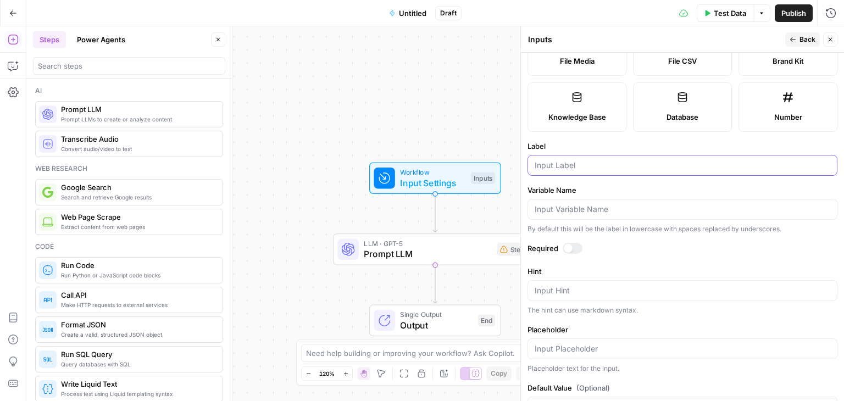
click at [571, 170] on input "Label" at bounding box center [683, 165] width 296 height 11
paste input "nom_commercial"
type input "nom_commercial"
click at [566, 247] on div at bounding box center [568, 248] width 9 height 9
click at [801, 37] on span "Back" at bounding box center [807, 40] width 16 height 10
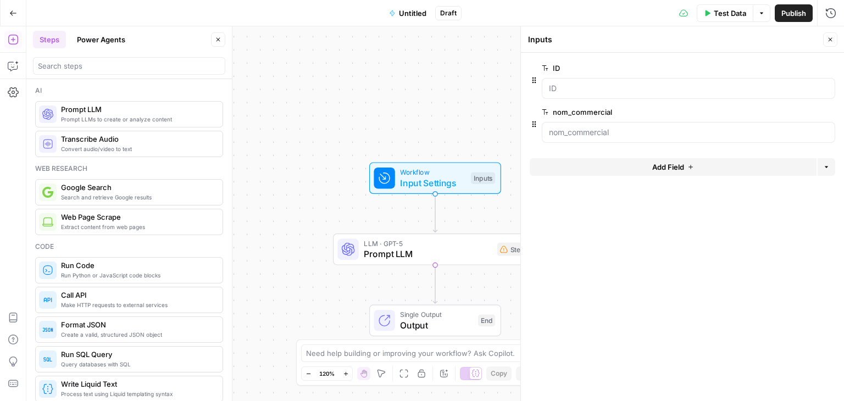
click at [641, 165] on button "Add Field" at bounding box center [673, 167] width 287 height 18
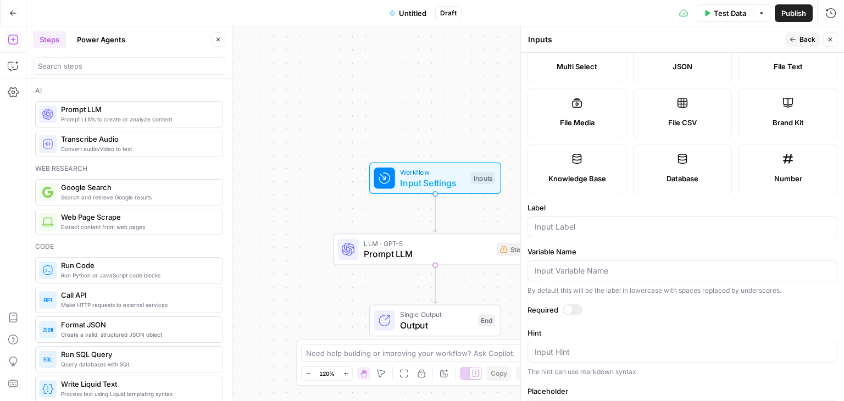
scroll to position [99, 0]
click at [574, 227] on input "Label" at bounding box center [683, 225] width 296 height 11
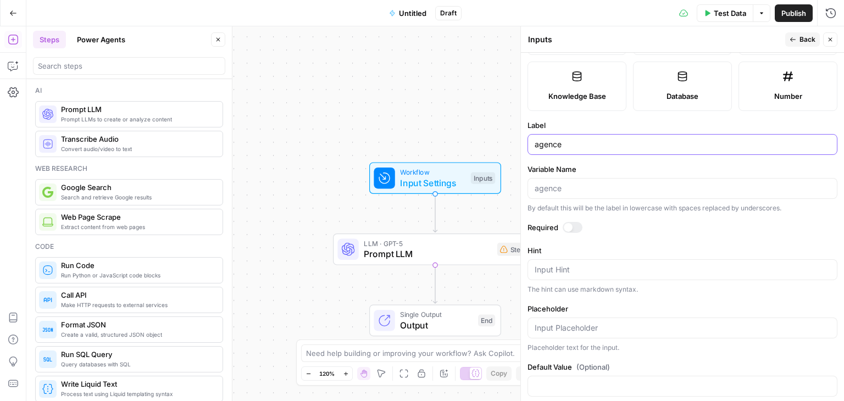
scroll to position [180, 0]
type input "agence"
click at [574, 227] on div at bounding box center [573, 227] width 20 height 11
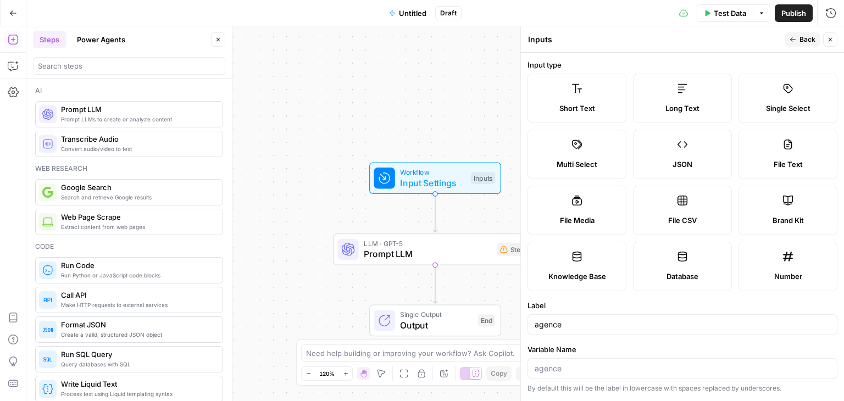
click at [804, 42] on span "Back" at bounding box center [807, 40] width 16 height 10
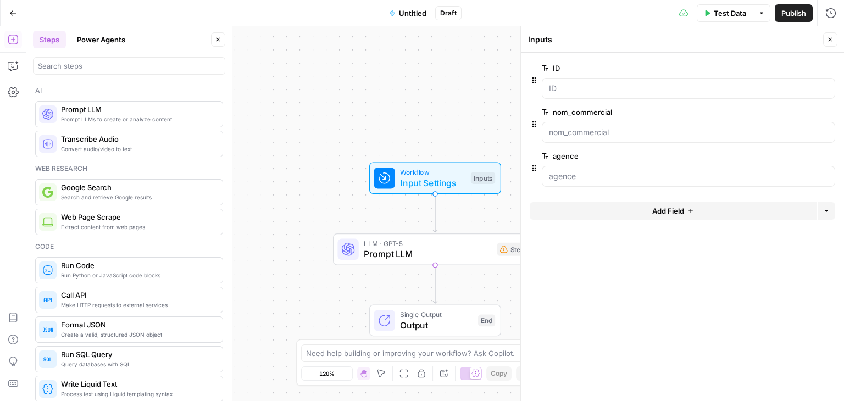
click at [622, 203] on button "Add Field" at bounding box center [673, 211] width 287 height 18
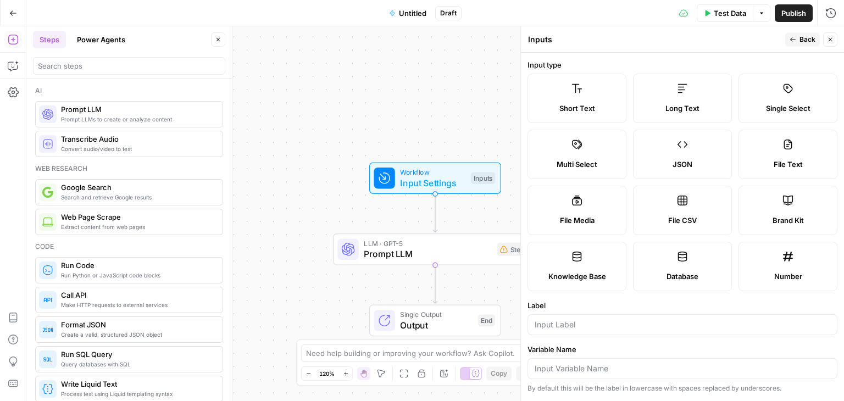
scroll to position [91, 0]
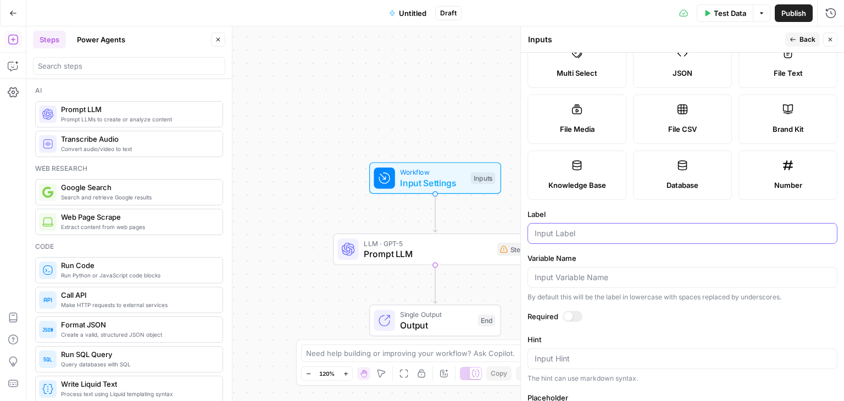
click at [581, 233] on input "Label" at bounding box center [683, 233] width 296 height 11
paste input "Adresse Postal 1"
type input "Adresse Postal 1"
click at [571, 315] on div at bounding box center [573, 316] width 20 height 11
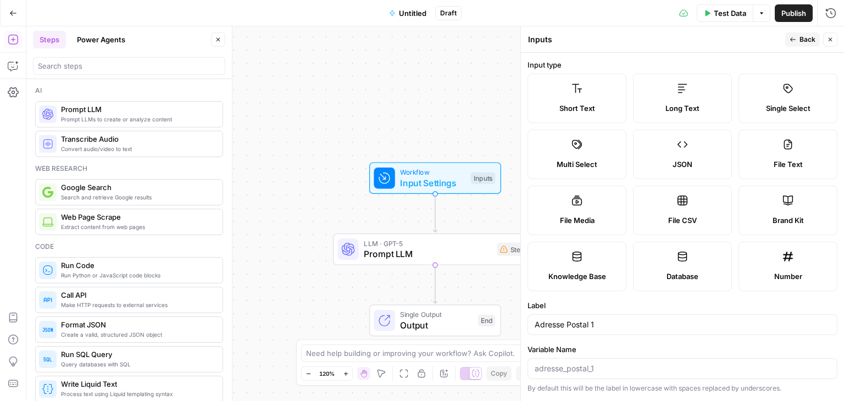
click at [797, 34] on button "Back" at bounding box center [802, 39] width 35 height 14
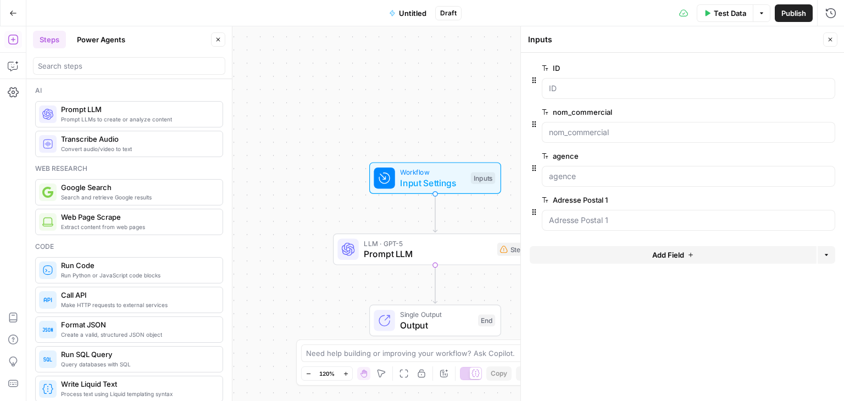
click at [669, 257] on span "Add Field" at bounding box center [668, 254] width 32 height 11
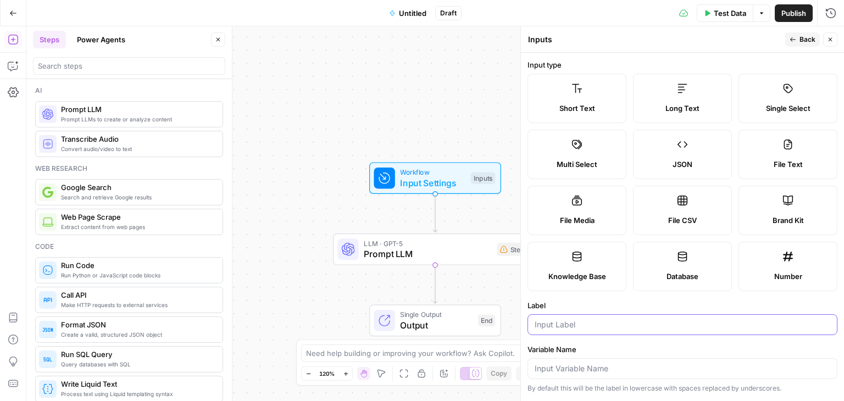
click at [597, 327] on input "Label" at bounding box center [683, 324] width 296 height 11
paste input "Adresse Postal 1"
type input "Adresse Postal 2"
click at [800, 35] on span "Back" at bounding box center [807, 40] width 16 height 10
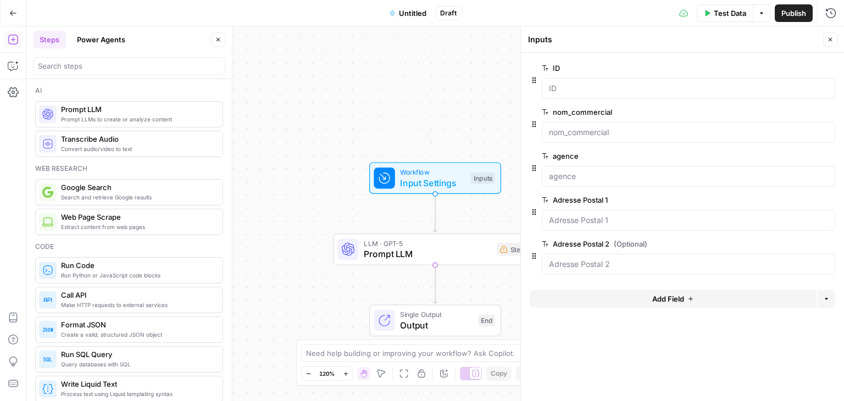
click at [666, 300] on span "Add Field" at bounding box center [668, 298] width 32 height 11
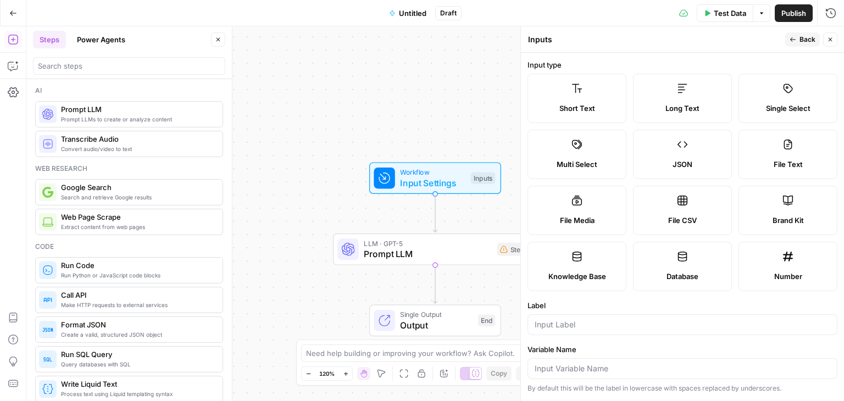
drag, startPoint x: 599, startPoint y: 335, endPoint x: 580, endPoint y: 317, distance: 26.1
click at [580, 317] on form "Input type Short Text Long Text Single Select Multi Select JSON File Text File …" at bounding box center [682, 227] width 323 height 348
click at [580, 317] on div at bounding box center [682, 324] width 310 height 21
paste input "Adresse Postal 1"
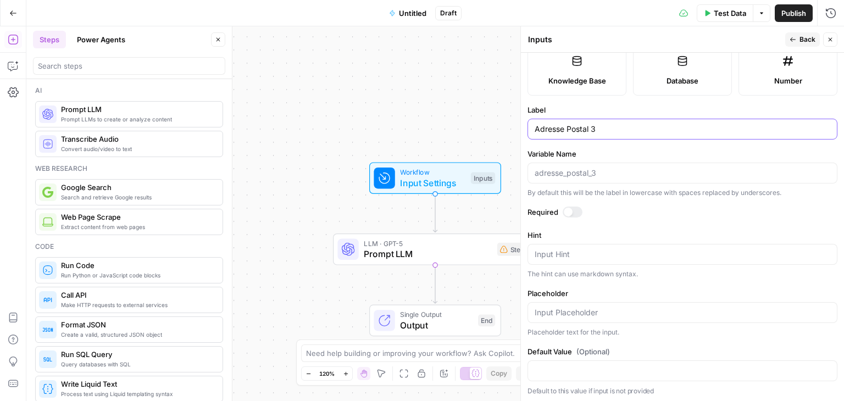
type input "Adresse Postal 3"
click at [803, 35] on span "Back" at bounding box center [807, 40] width 16 height 10
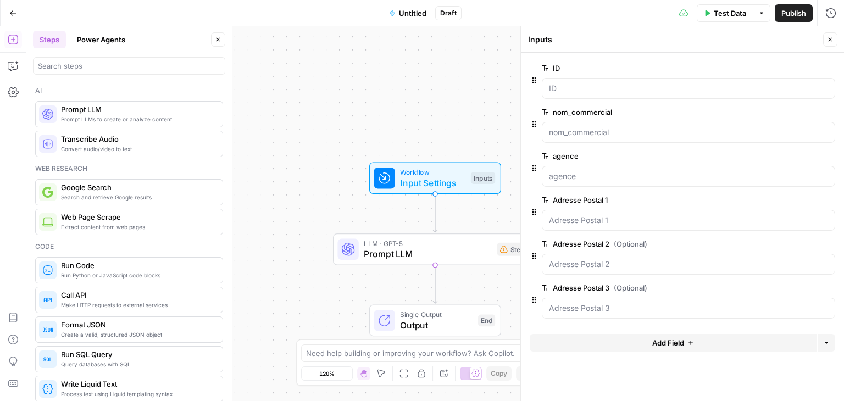
click at [694, 346] on button "Add Field" at bounding box center [673, 343] width 287 height 18
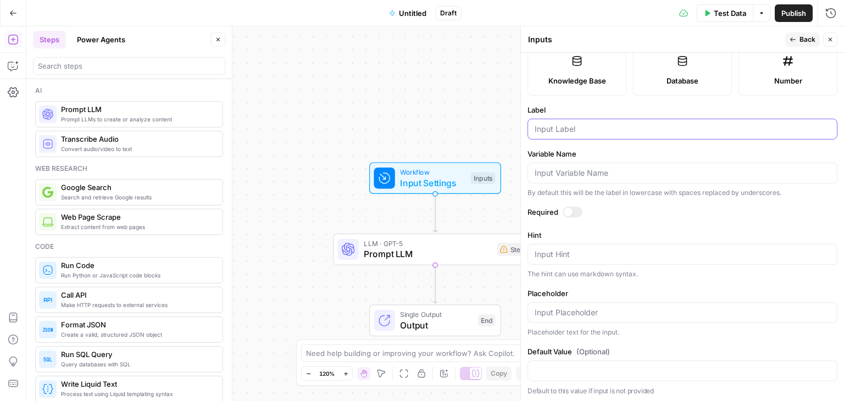
click at [574, 127] on input "Label" at bounding box center [683, 129] width 296 height 11
type input "ville"
click at [573, 208] on div at bounding box center [573, 212] width 20 height 11
click at [574, 175] on input "Variable Name" at bounding box center [683, 173] width 296 height 11
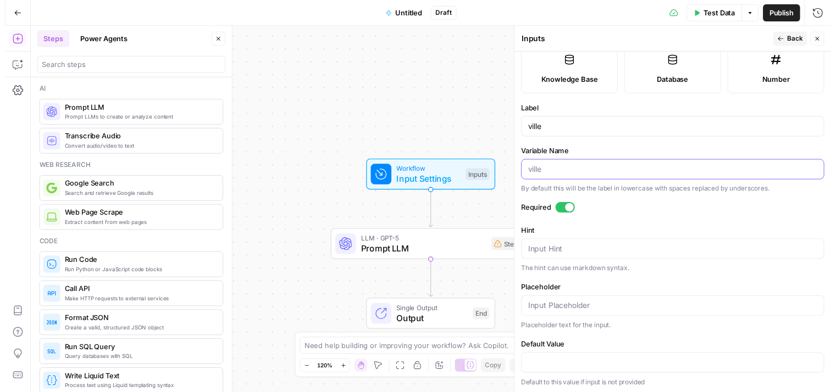
scroll to position [0, 0]
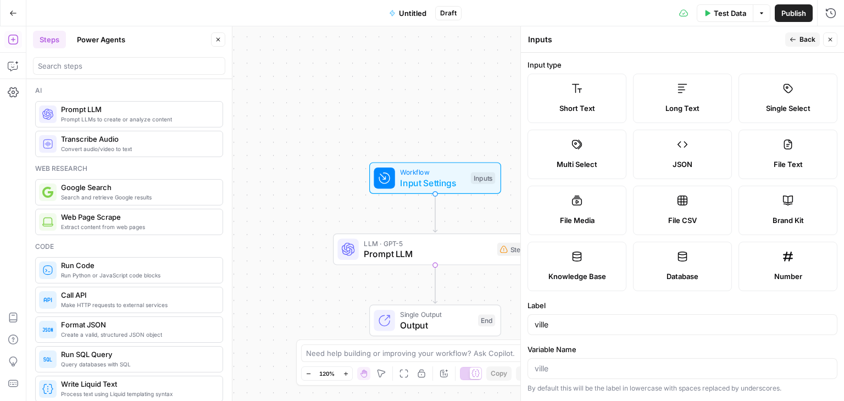
click at [803, 37] on span "Back" at bounding box center [807, 40] width 16 height 10
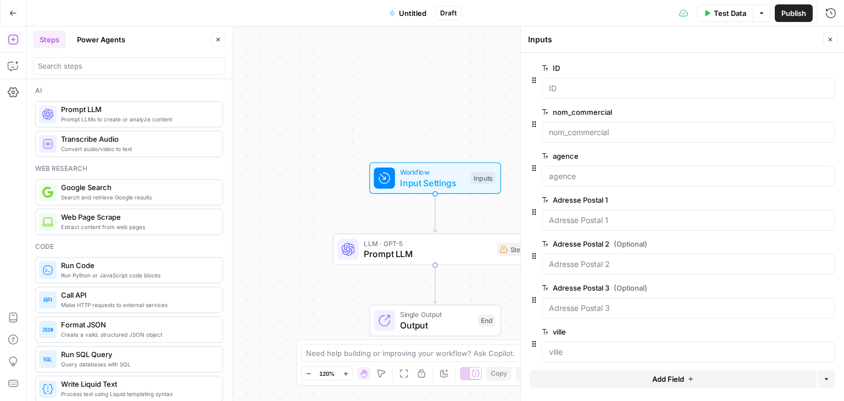
click at [666, 379] on span "Add Field" at bounding box center [668, 379] width 32 height 11
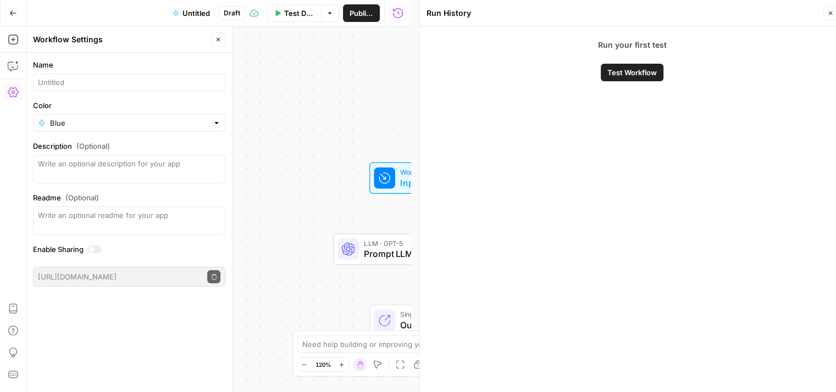
scroll to position [9, 0]
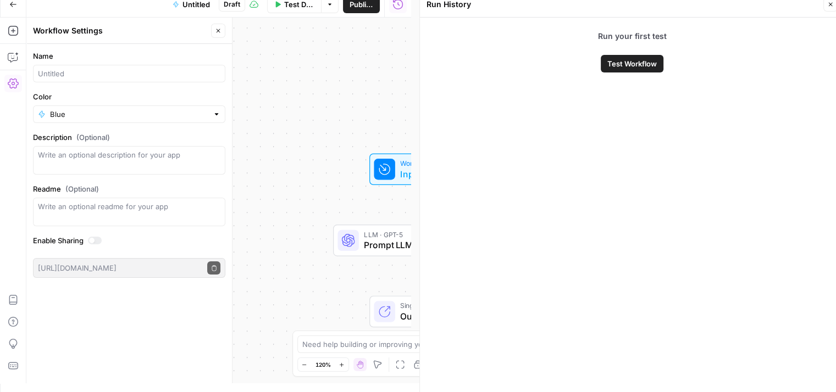
click at [382, 138] on div "Workflow Input Settings Inputs LLM · GPT-5 Prompt LLM Step 1 Single Output Outp…" at bounding box center [218, 201] width 385 height 366
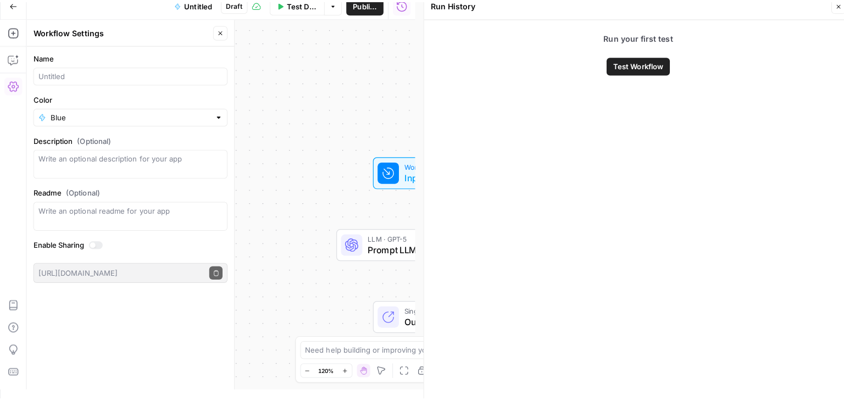
scroll to position [0, 0]
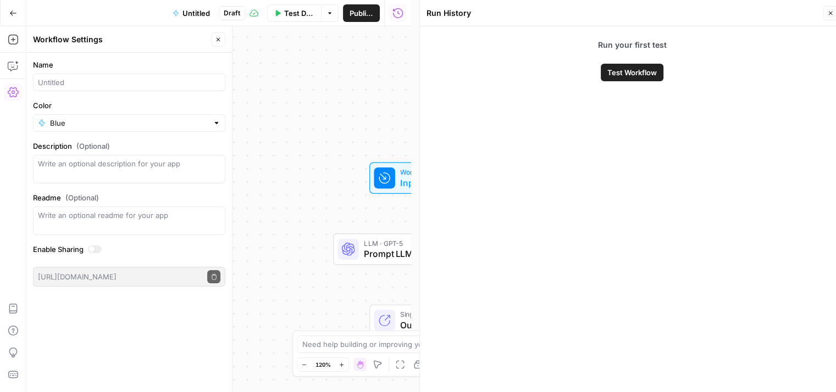
click at [830, 12] on icon "button" at bounding box center [830, 13] width 7 height 7
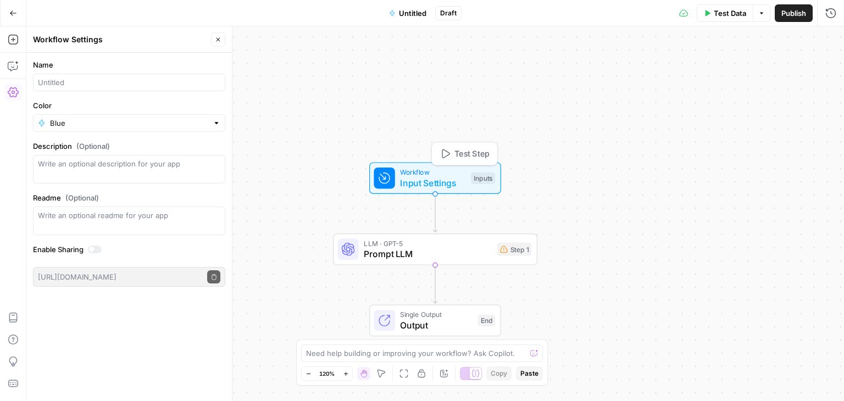
click at [426, 175] on span "Workflow" at bounding box center [432, 172] width 65 height 10
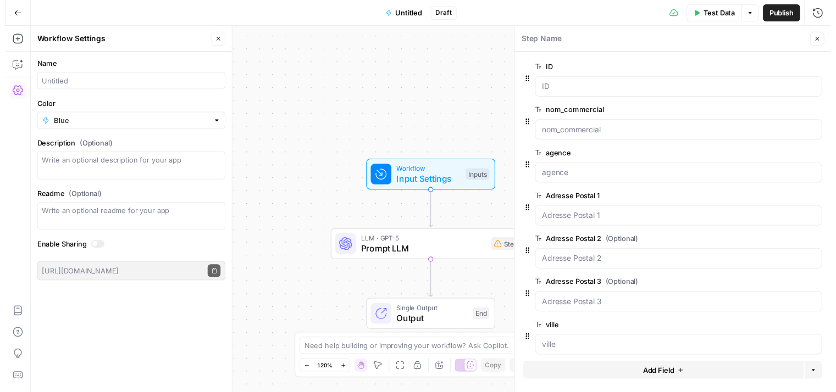
scroll to position [7, 0]
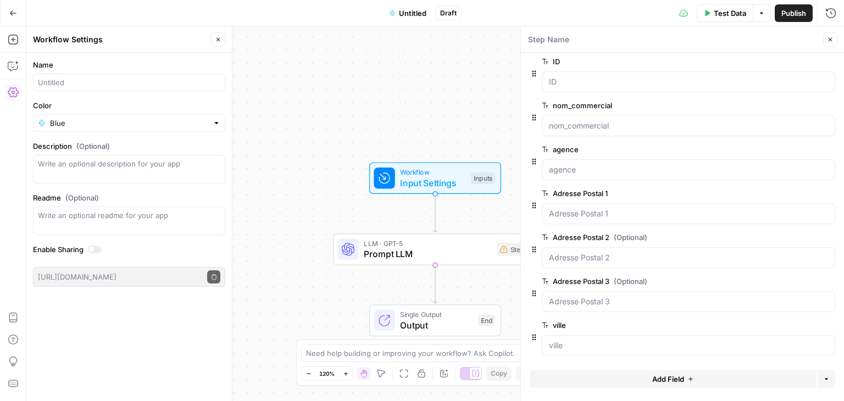
click at [663, 380] on span "Add Field" at bounding box center [668, 379] width 32 height 11
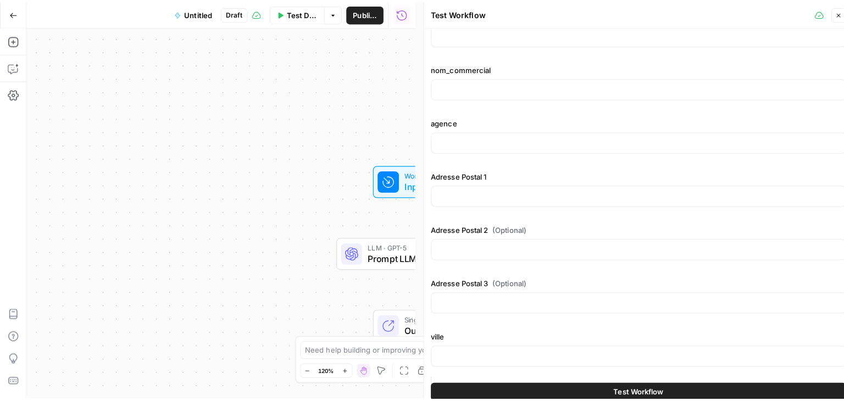
scroll to position [0, 0]
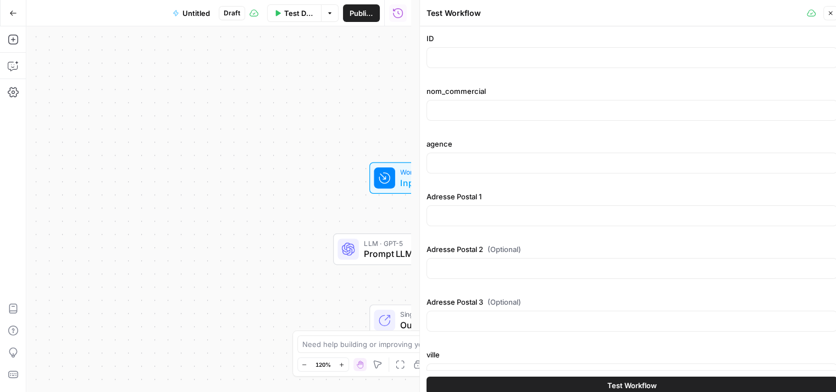
click at [835, 13] on button "Close" at bounding box center [830, 13] width 14 height 14
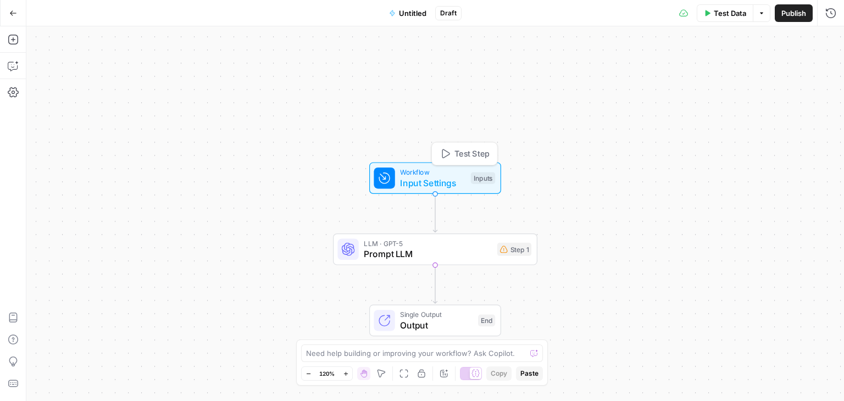
click at [429, 190] on div "Workflow Input Settings Inputs Test Step" at bounding box center [435, 178] width 132 height 32
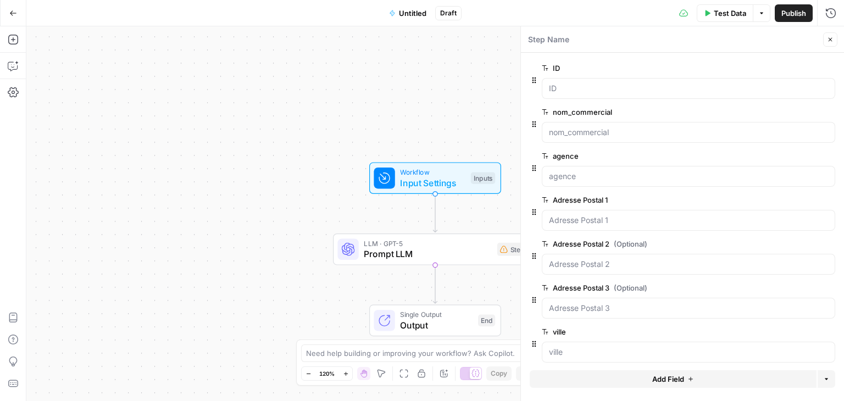
click at [660, 377] on span "Add Field" at bounding box center [668, 379] width 32 height 11
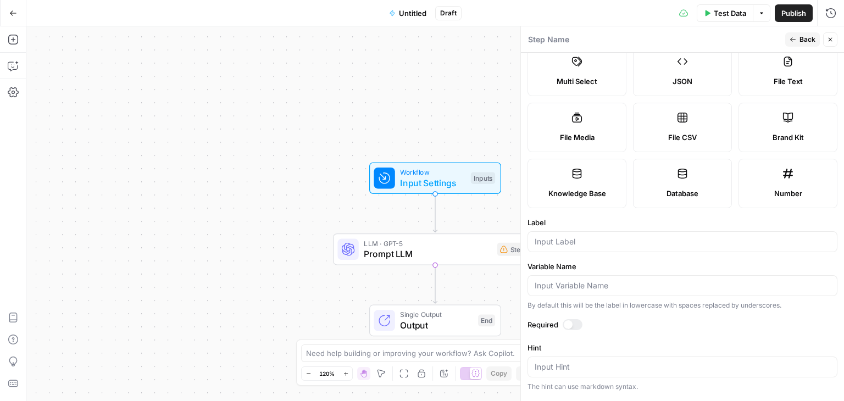
scroll to position [85, 0]
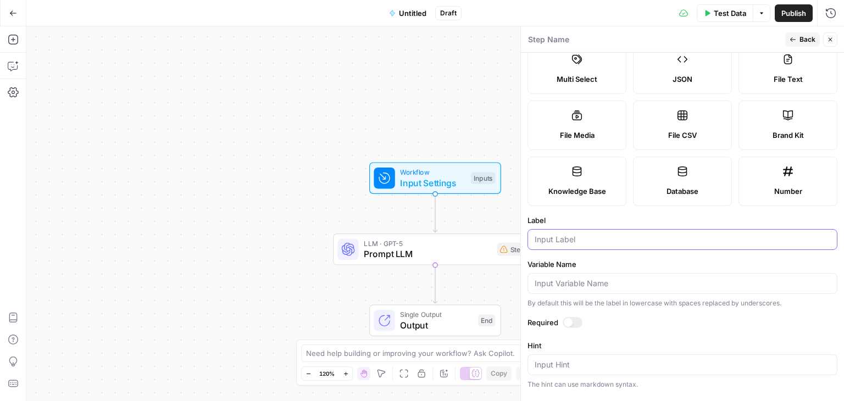
click at [571, 238] on input "Label" at bounding box center [683, 239] width 296 height 11
type input "site agence"
click at [572, 324] on div at bounding box center [573, 322] width 20 height 11
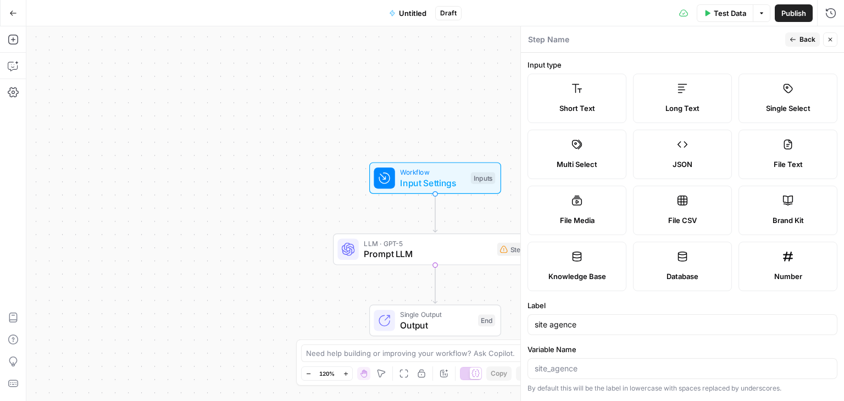
click at [802, 37] on span "Back" at bounding box center [807, 40] width 16 height 10
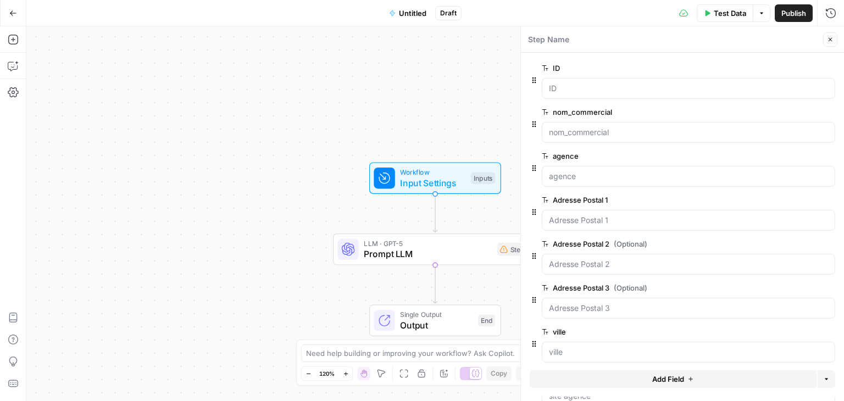
scroll to position [50, 0]
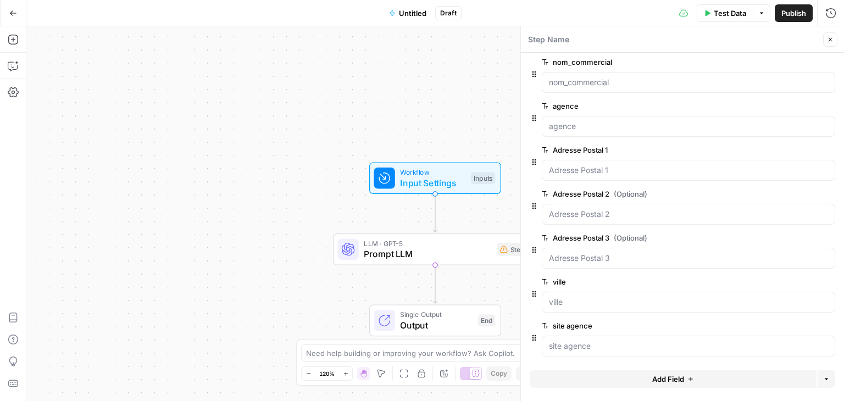
click at [661, 380] on span "Add Field" at bounding box center [668, 379] width 32 height 11
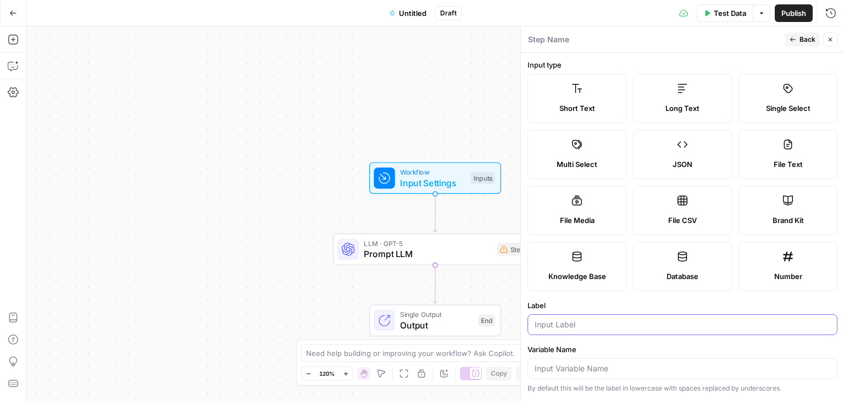
click at [585, 325] on input "Label" at bounding box center [683, 324] width 296 height 11
paste input "Code Postal"
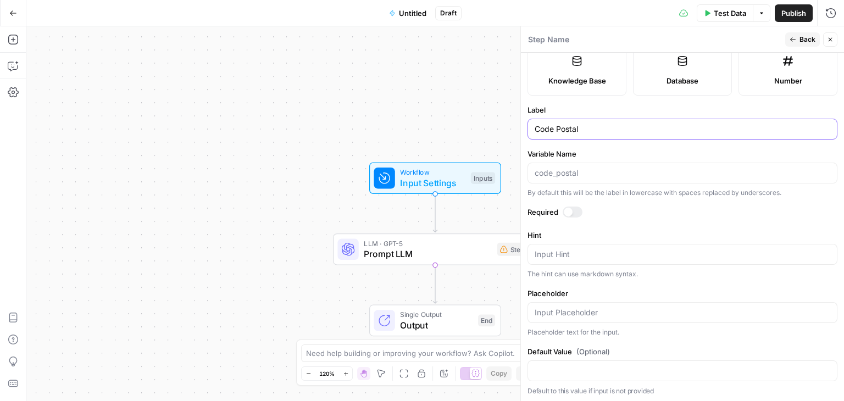
type input "Code Postal"
click at [571, 208] on div at bounding box center [573, 212] width 20 height 11
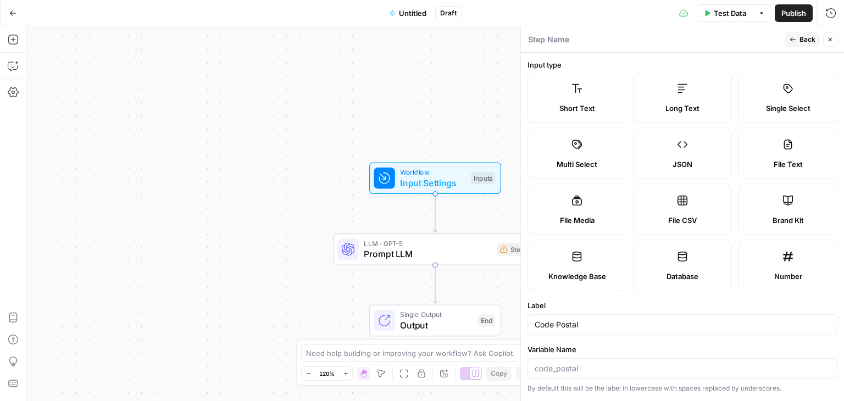
click at [796, 38] on icon "button" at bounding box center [792, 39] width 7 height 7
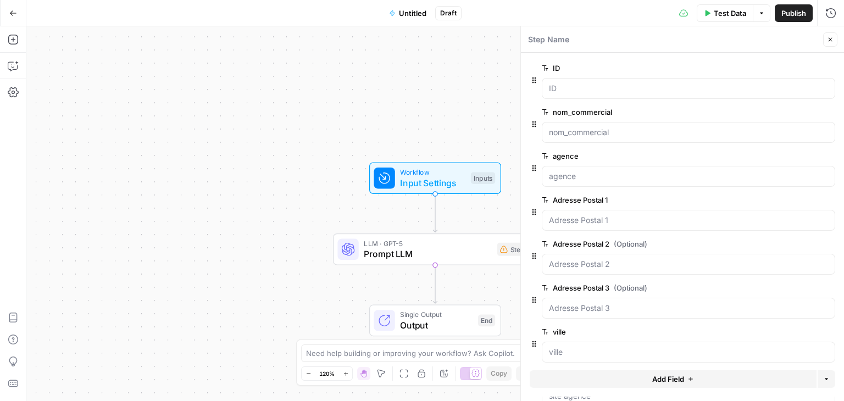
click at [827, 40] on icon "button" at bounding box center [830, 39] width 7 height 7
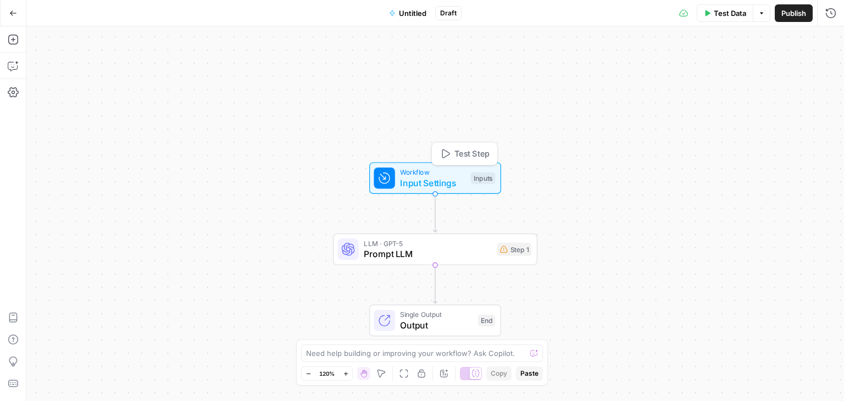
click at [417, 181] on span "Input Settings" at bounding box center [432, 182] width 65 height 13
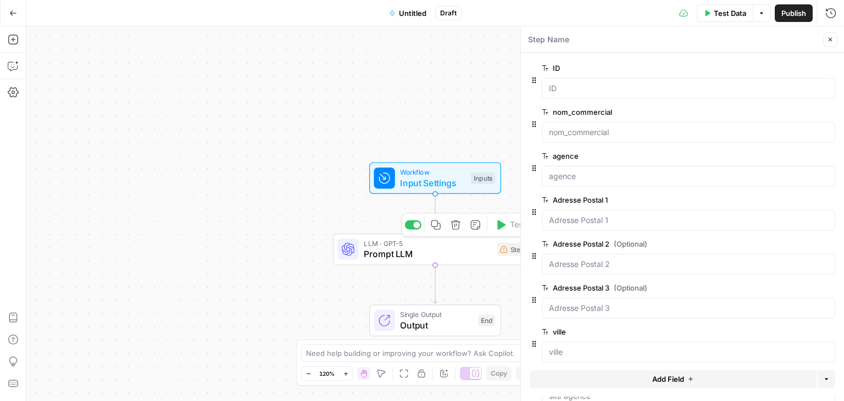
click at [472, 247] on span "LLM · GPT-5" at bounding box center [428, 243] width 128 height 10
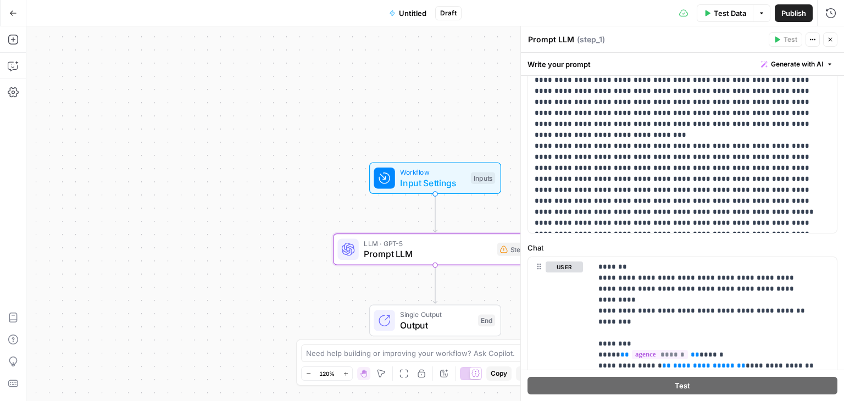
scroll to position [343, 0]
click at [625, 361] on span "**********" at bounding box center [656, 364] width 62 height 7
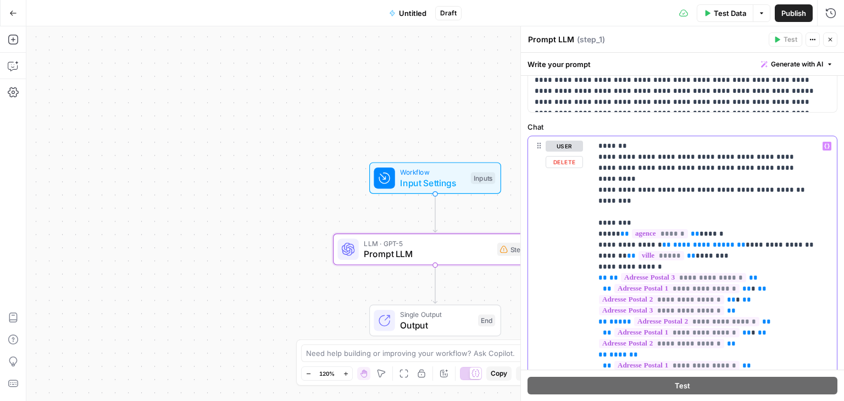
click at [696, 241] on span "**********" at bounding box center [704, 244] width 62 height 7
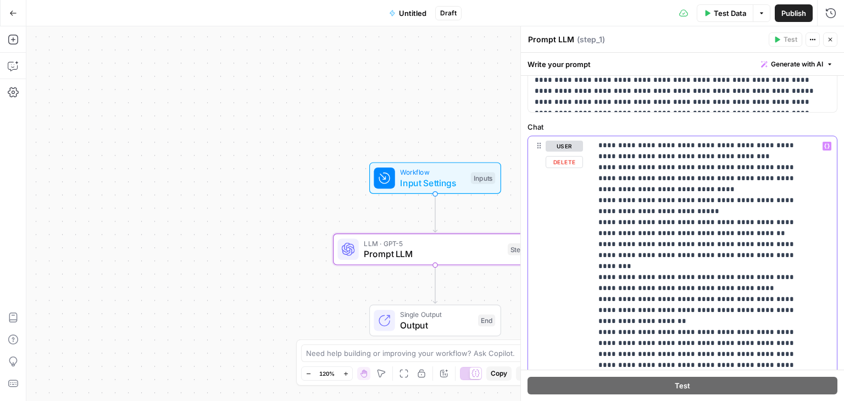
scroll to position [734, 0]
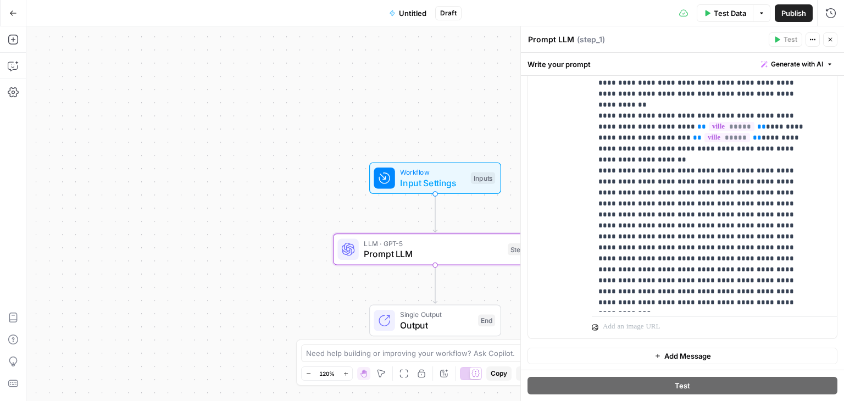
click at [721, 12] on span "Test Data" at bounding box center [730, 13] width 32 height 11
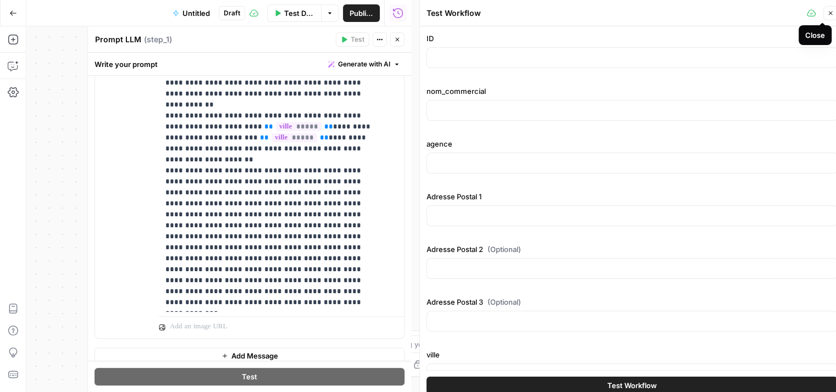
click at [828, 10] on icon "button" at bounding box center [830, 13] width 7 height 7
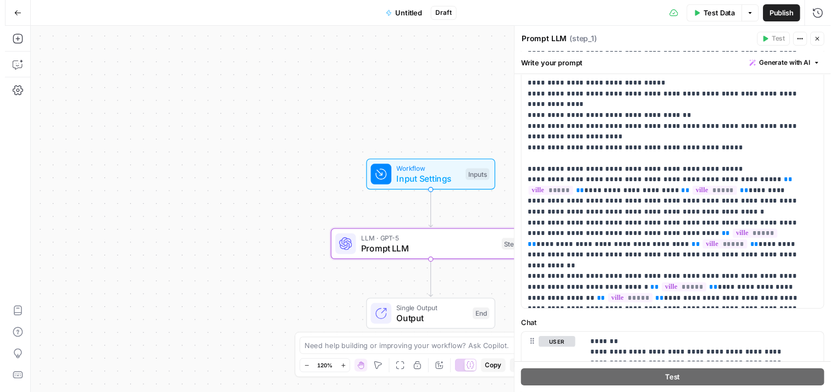
scroll to position [792, 0]
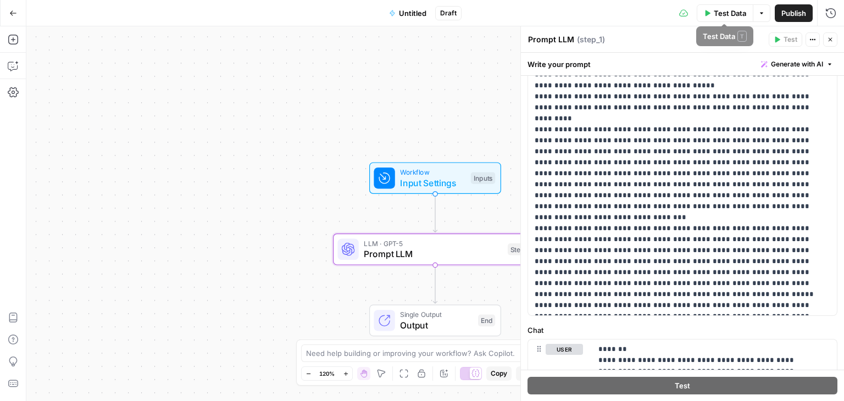
click at [714, 15] on span "Test Data" at bounding box center [730, 13] width 32 height 11
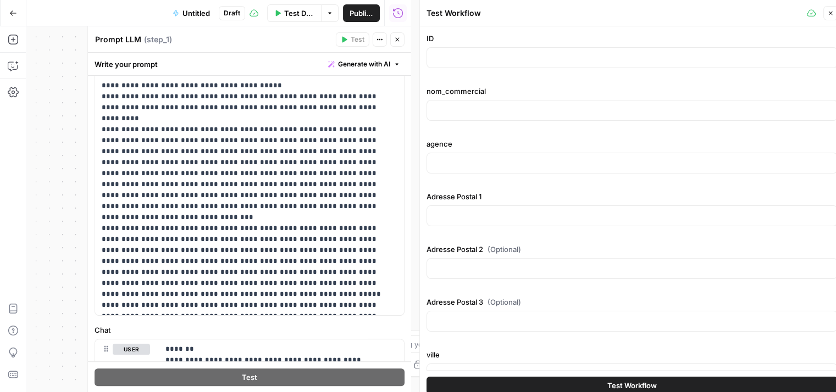
click at [488, 66] on div at bounding box center [631, 57] width 411 height 21
paste input "test 04"
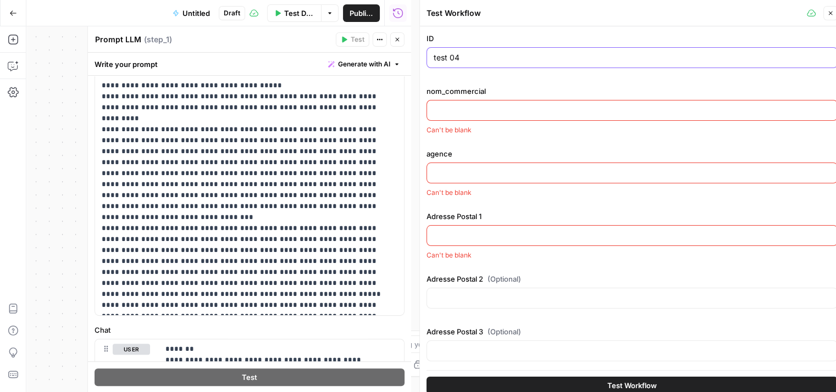
type input "test 04"
click at [476, 113] on input "nom_commercial" at bounding box center [631, 110] width 397 height 11
paste input "[PERSON_NAME]"
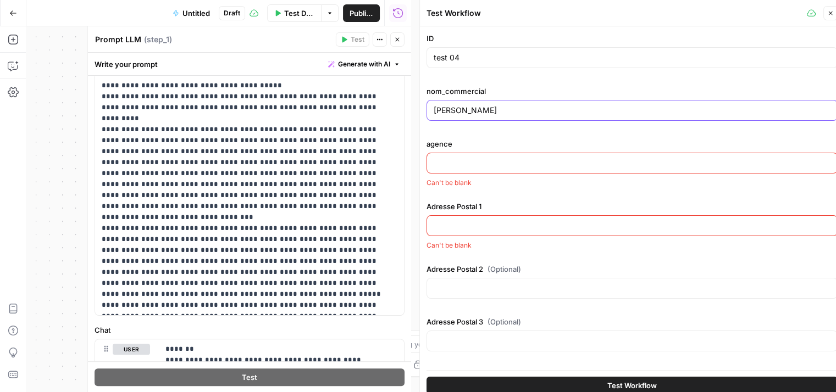
type input "[PERSON_NAME]"
click at [480, 163] on input "agence" at bounding box center [631, 163] width 397 height 11
paste input "Argeles sur mer"
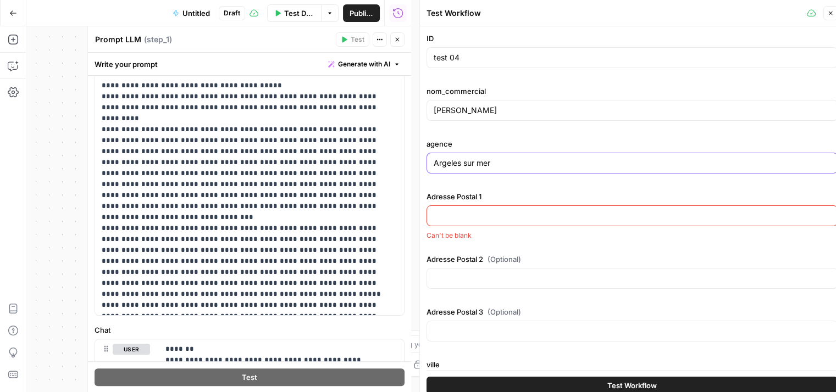
type input "Argeles sur mer"
click at [449, 216] on input "Adresse Postal 1" at bounding box center [631, 215] width 397 height 11
paste input "30 chemin de palau"
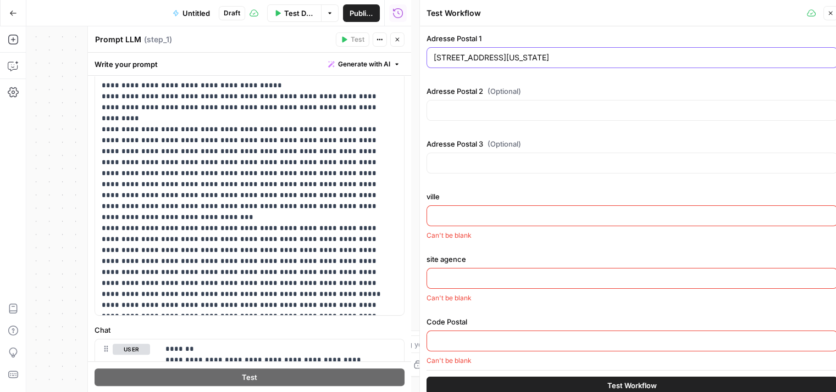
scroll to position [9, 0]
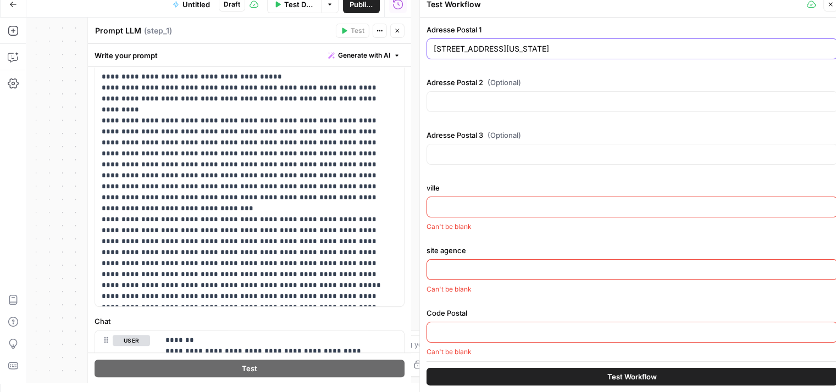
type input "30 chemin de palau"
click at [494, 202] on input "ville" at bounding box center [631, 207] width 397 height 11
paste input "Argeles sur mer"
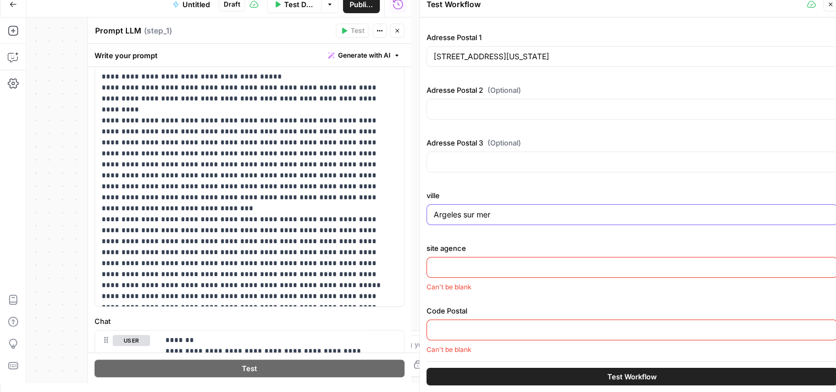
scroll to position [148, 0]
type input "Argeles sur mer"
click at [458, 269] on input "site agence" at bounding box center [631, 269] width 397 height 11
paste input "https://agence.allianz.fr/argeles-sur-mer-66700-H96639"
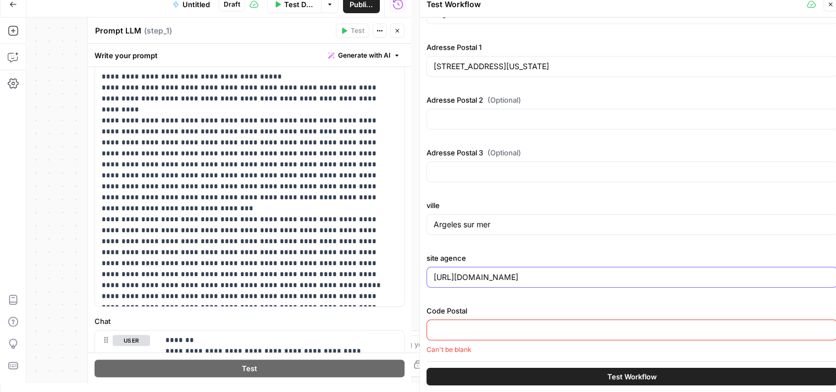
scroll to position [138, 0]
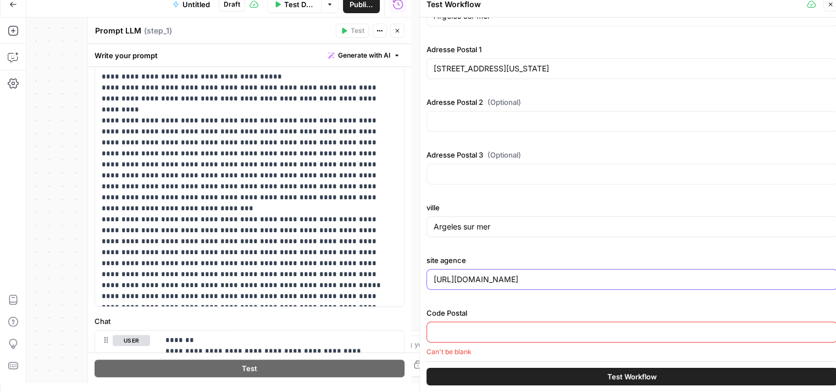
type input "https://agence.allianz.fr/argeles-sur-mer-66700-H96639"
click at [508, 327] on input "Code Postal" at bounding box center [631, 332] width 397 height 11
paste input "66700"
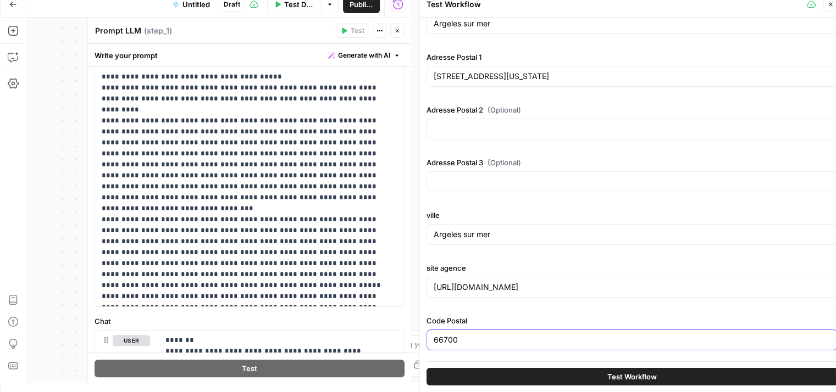
scroll to position [129, 0]
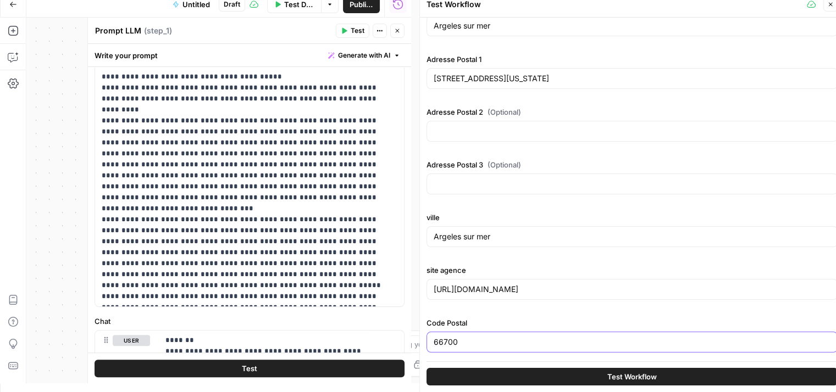
type input "66700"
click at [643, 375] on span "Test Workflow" at bounding box center [631, 376] width 49 height 11
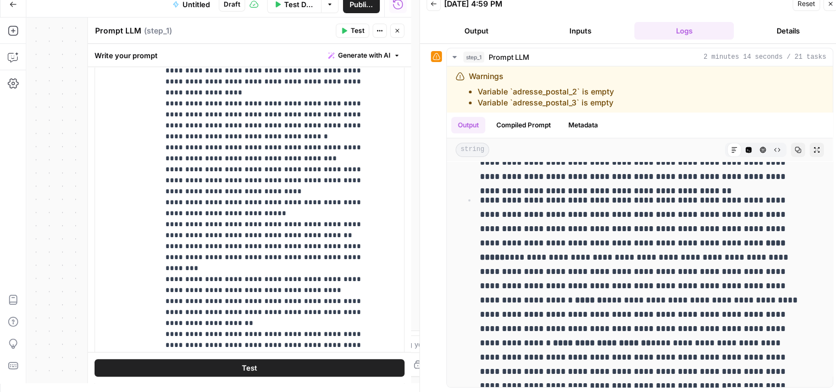
scroll to position [1176, 0]
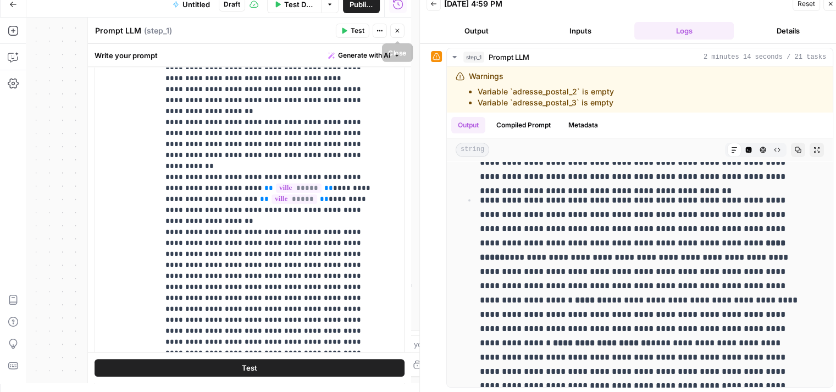
click at [402, 31] on button "Close" at bounding box center [397, 31] width 14 height 14
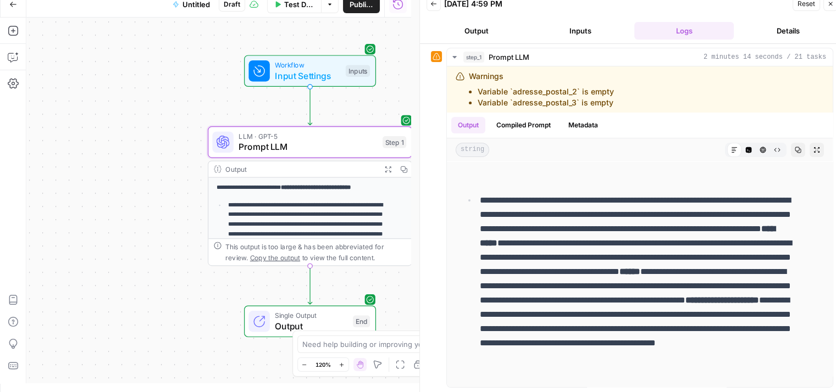
drag, startPoint x: 279, startPoint y: 160, endPoint x: 146, endPoint y: 62, distance: 165.0
click at [146, 62] on div "**********" at bounding box center [218, 201] width 385 height 366
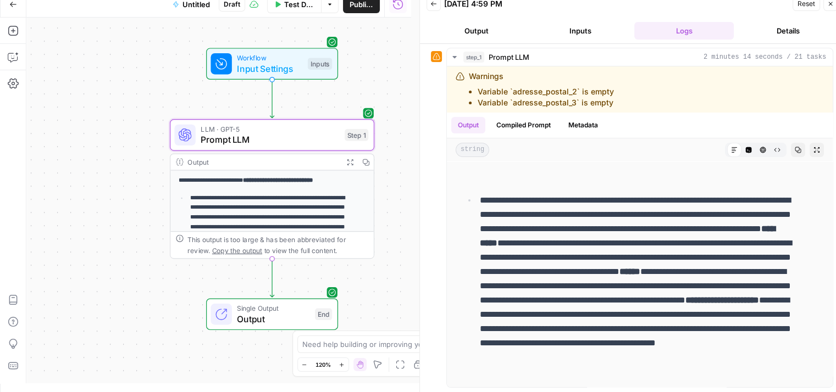
drag, startPoint x: 146, startPoint y: 62, endPoint x: 107, endPoint y: 53, distance: 40.5
click at [107, 53] on div "**********" at bounding box center [218, 201] width 385 height 366
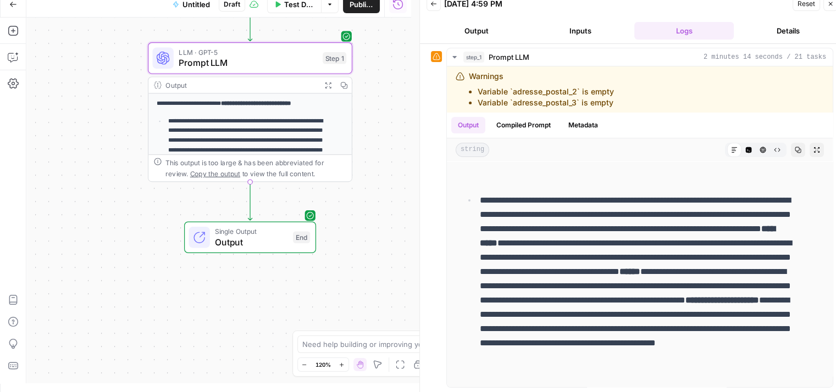
drag, startPoint x: 79, startPoint y: 176, endPoint x: 66, endPoint y: 102, distance: 75.2
click at [66, 102] on div "**********" at bounding box center [218, 201] width 385 height 366
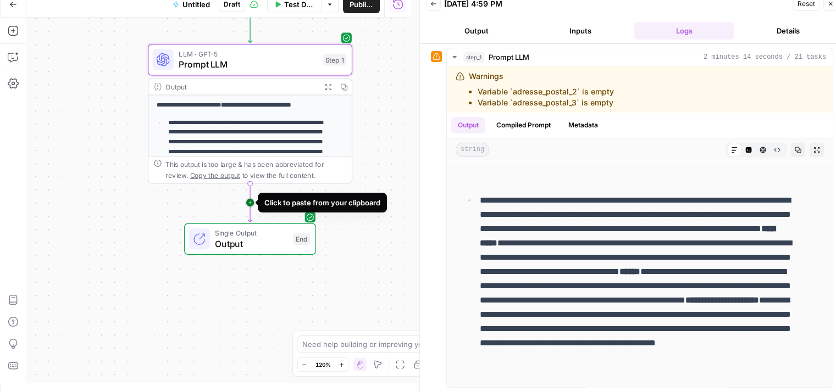
click at [252, 205] on icon "Edge from step_1 to end" at bounding box center [250, 202] width 4 height 38
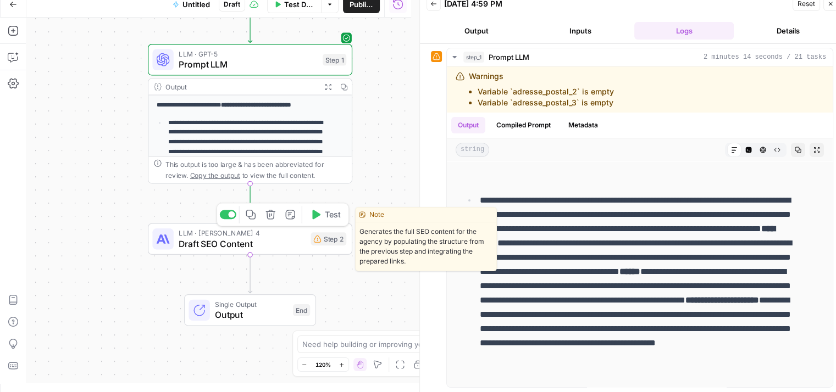
click at [283, 237] on span "Draft SEO Content" at bounding box center [242, 243] width 126 height 13
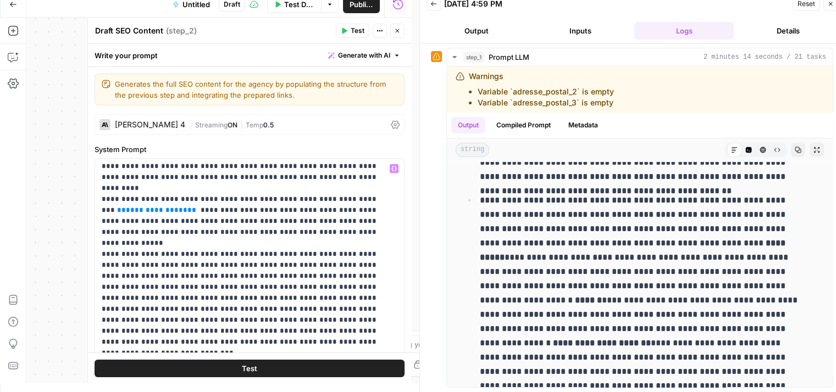
scroll to position [136, 0]
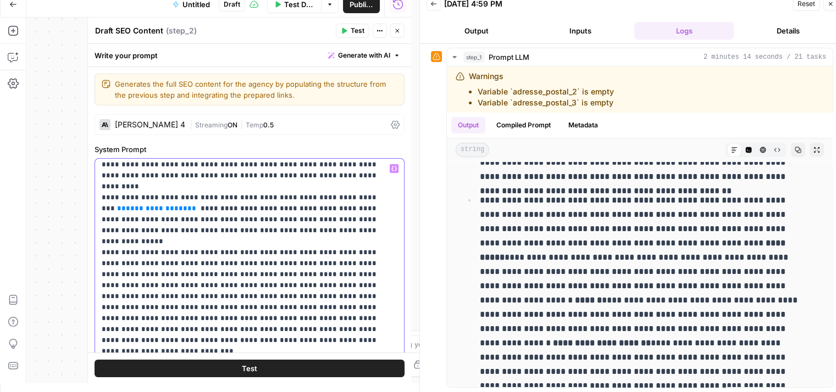
click at [196, 205] on span "**" at bounding box center [191, 208] width 9 height 7
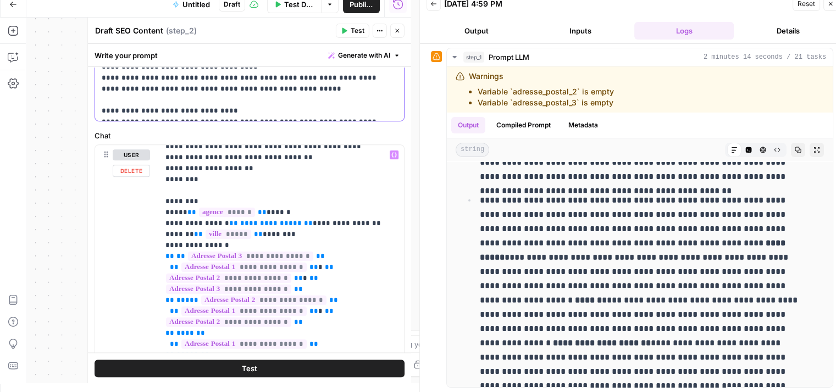
scroll to position [10, 0]
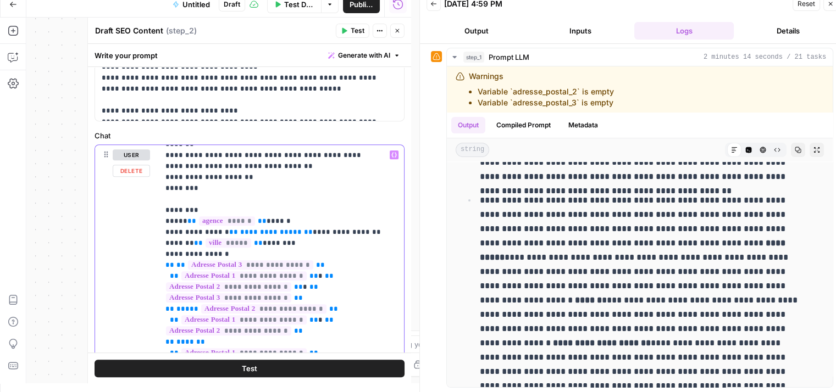
click at [258, 229] on span "**********" at bounding box center [271, 232] width 62 height 7
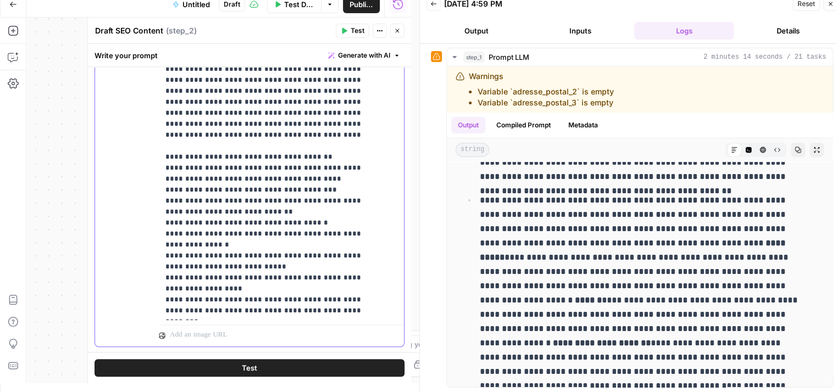
scroll to position [783, 0]
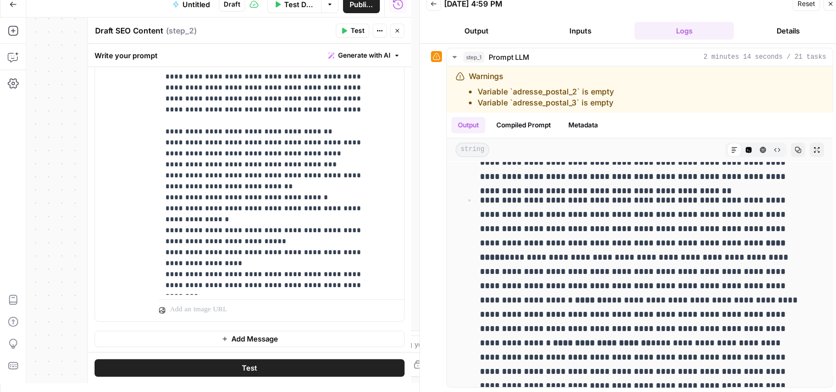
click at [252, 370] on span "Test" at bounding box center [249, 368] width 15 height 11
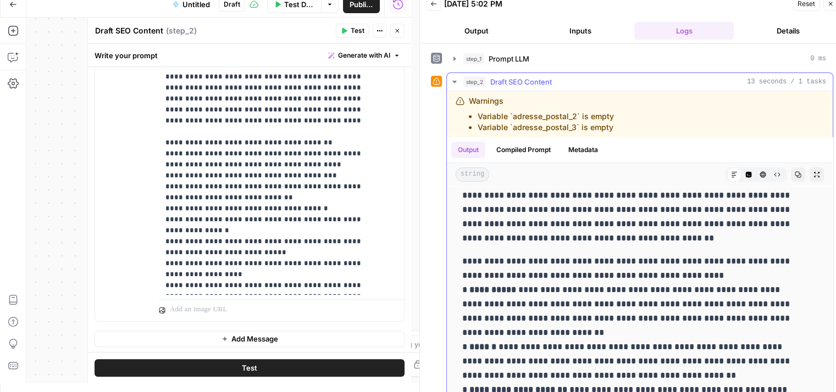
scroll to position [127, 0]
drag, startPoint x: 648, startPoint y: 257, endPoint x: 683, endPoint y: 275, distance: 39.6
click at [683, 275] on p "**********" at bounding box center [631, 339] width 338 height 171
drag, startPoint x: 562, startPoint y: 260, endPoint x: 688, endPoint y: 277, distance: 127.0
click at [688, 277] on p "**********" at bounding box center [631, 339] width 338 height 171
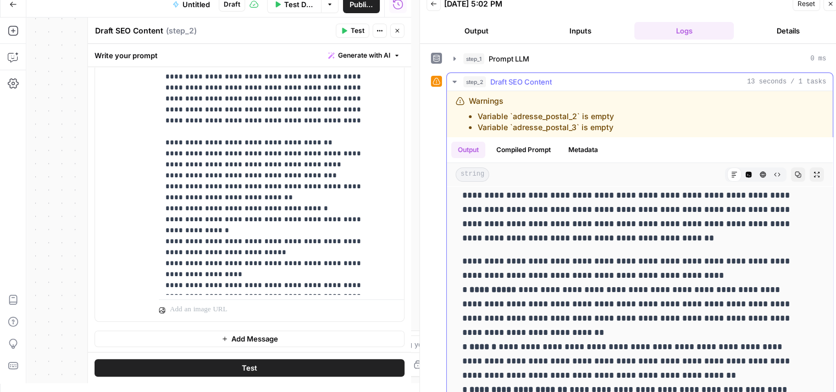
copy p "**********"
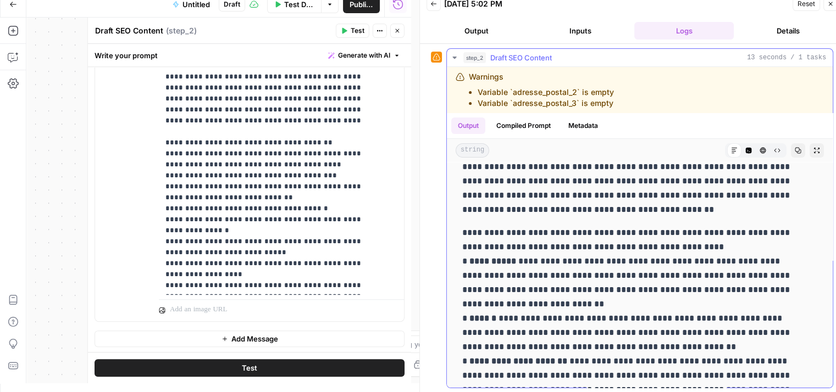
scroll to position [0, 0]
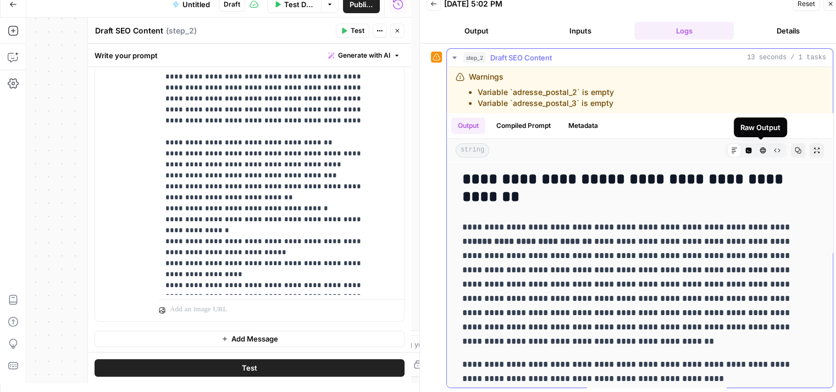
click at [773, 151] on span "Raw Output" at bounding box center [773, 151] width 1 height 1
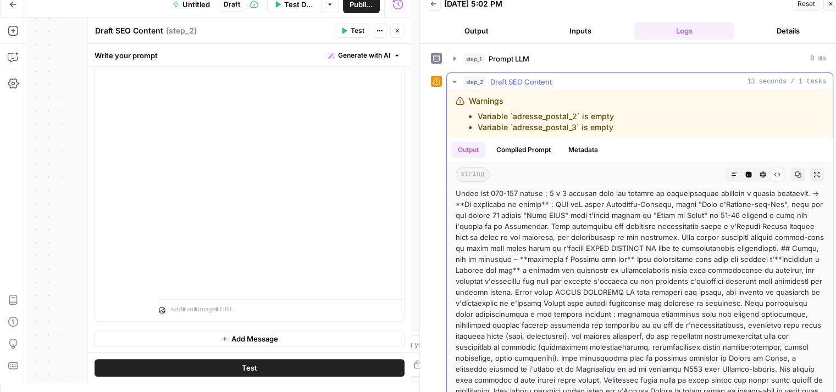
scroll to position [24, 0]
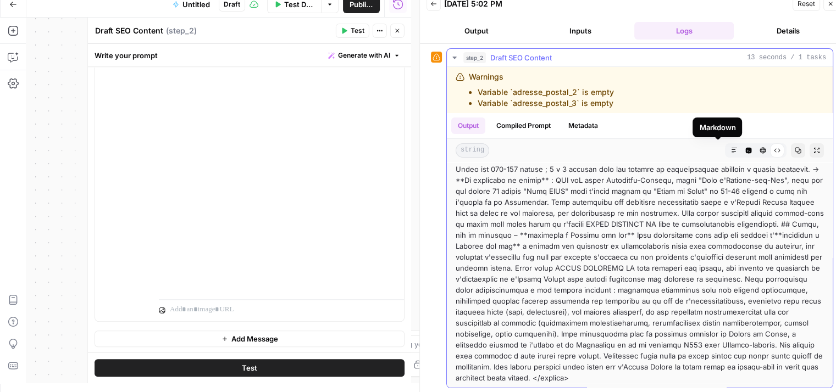
click at [731, 151] on icon "button" at bounding box center [734, 150] width 7 height 7
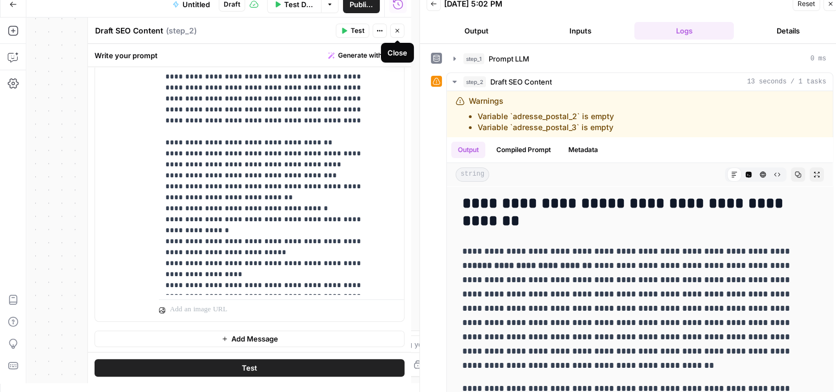
click at [403, 33] on button "Close" at bounding box center [397, 31] width 14 height 14
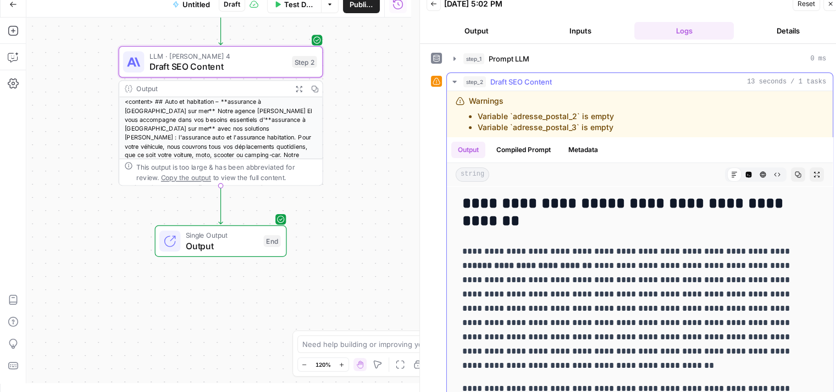
click at [452, 82] on icon "button" at bounding box center [454, 81] width 9 height 9
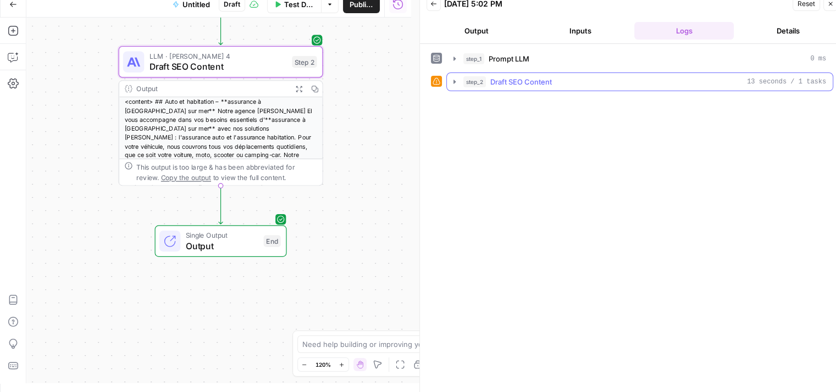
click at [452, 82] on icon "button" at bounding box center [454, 81] width 9 height 9
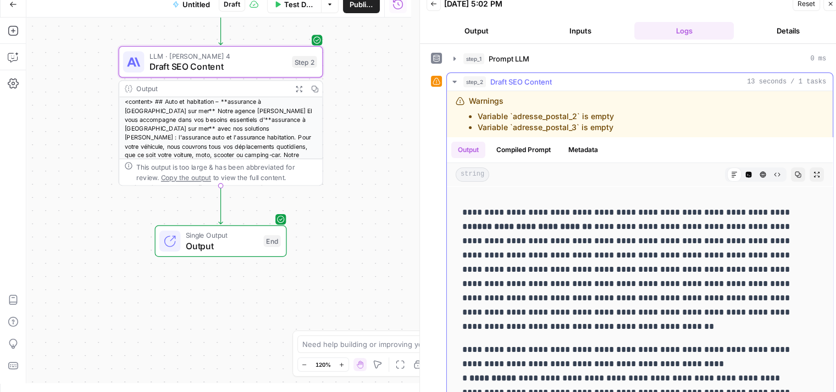
scroll to position [40, 0]
click at [791, 169] on button "Copy" at bounding box center [798, 175] width 14 height 14
